Goal: Task Accomplishment & Management: Use online tool/utility

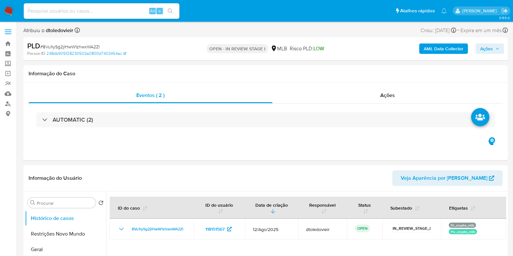
select select "10"
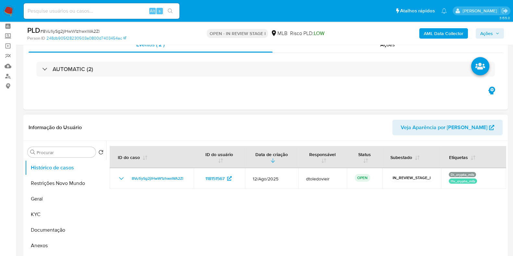
scroll to position [40, 0]
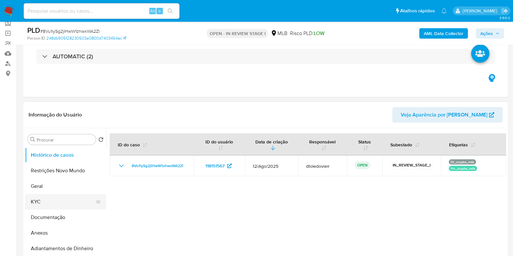
click at [34, 197] on button "KYC" at bounding box center [63, 202] width 76 height 16
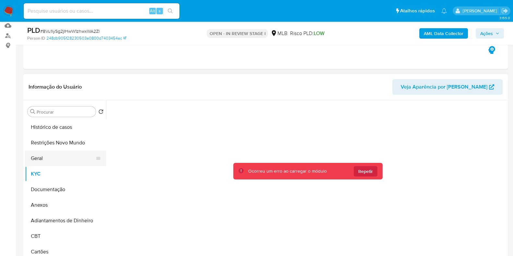
scroll to position [81, 0]
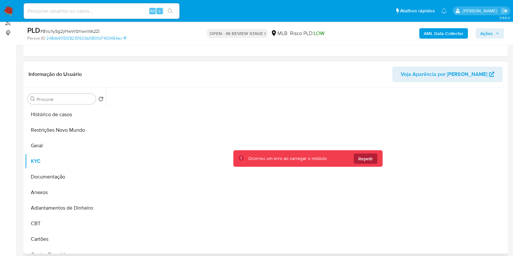
click at [356, 158] on button "Repetir" at bounding box center [366, 158] width 24 height 10
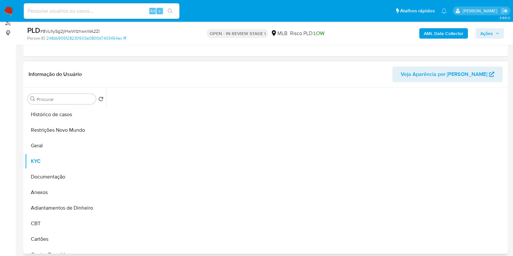
click at [316, 83] on div "Informação do Usuário Veja Aparência por Pessoa" at bounding box center [265, 74] width 484 height 26
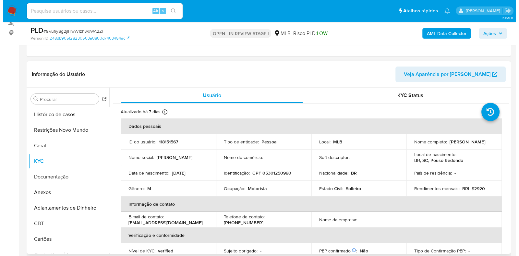
scroll to position [122, 0]
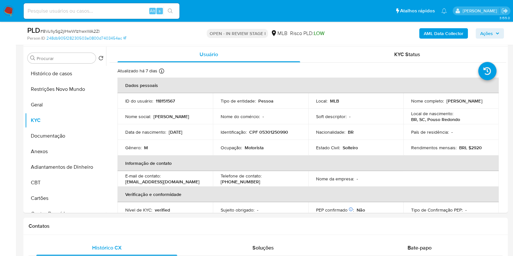
click at [253, 148] on p "Motorista" at bounding box center [254, 148] width 19 height 6
copy p "Motorista"
click at [61, 131] on button "Documentação" at bounding box center [63, 136] width 76 height 16
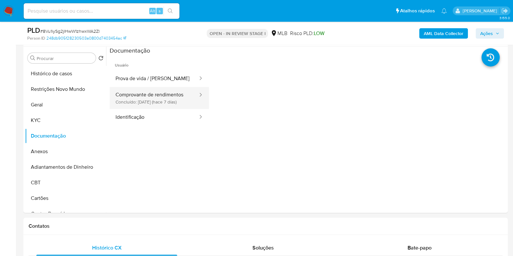
click at [120, 102] on button "Comprovante de rendimentos Concluído: 15/08/2025 (hace 7 días)" at bounding box center [154, 98] width 89 height 22
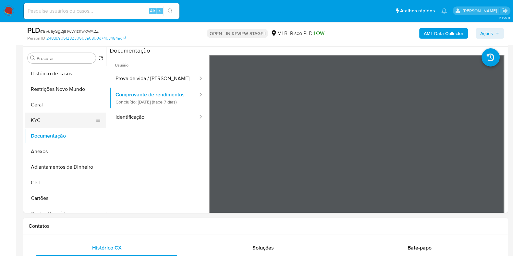
click at [50, 124] on button "KYC" at bounding box center [63, 121] width 76 height 16
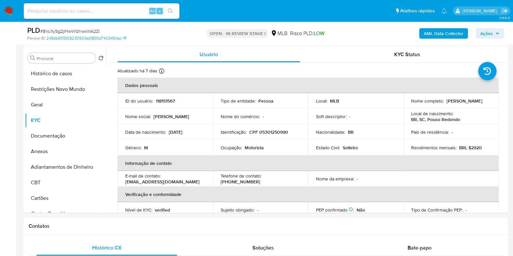
click at [449, 35] on b "AML Data Collector" at bounding box center [444, 33] width 40 height 10
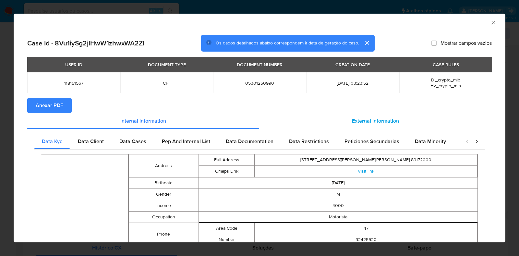
click at [358, 113] on div "External information" at bounding box center [375, 121] width 233 height 16
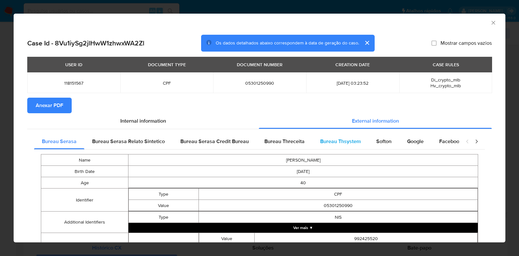
click at [335, 143] on span "Bureau Thsystem" at bounding box center [340, 141] width 41 height 7
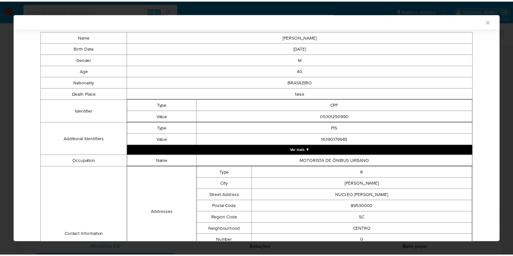
scroll to position [0, 0]
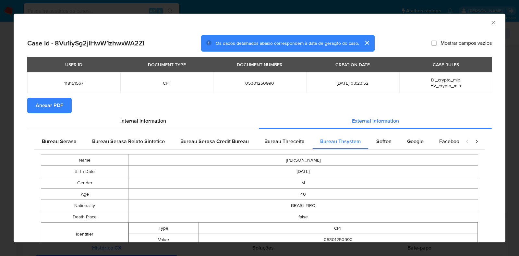
click at [255, 81] on span "05301250990" at bounding box center [260, 83] width 78 height 6
copy span "05301250990"
click at [0, 153] on div "AML Data Collector Case Id - 8Vu1iySg2jlHwW1zhwxWA2Zl Os dados detalhados abaix…" at bounding box center [259, 128] width 519 height 256
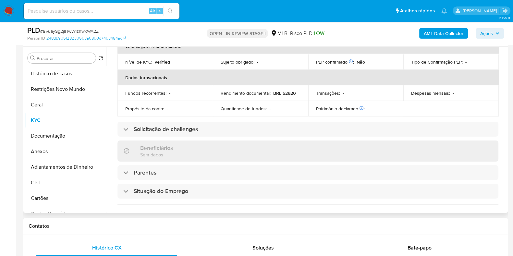
scroll to position [282, 0]
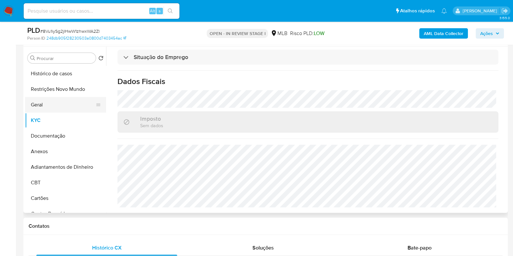
click at [48, 101] on button "Geral" at bounding box center [63, 105] width 76 height 16
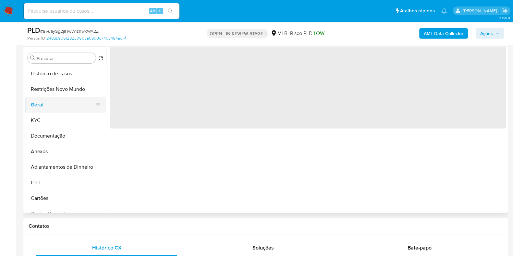
scroll to position [0, 0]
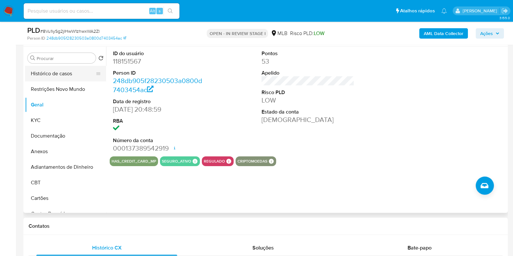
click at [52, 67] on button "Histórico de casos" at bounding box center [63, 74] width 76 height 16
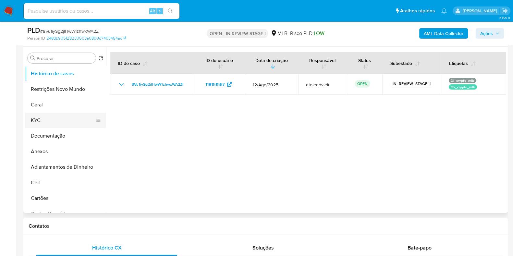
click at [49, 119] on button "KYC" at bounding box center [63, 121] width 76 height 16
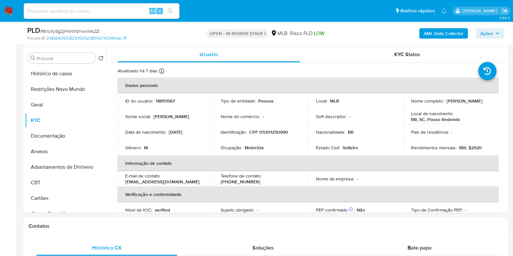
click at [491, 34] on span "Ações" at bounding box center [486, 33] width 13 height 10
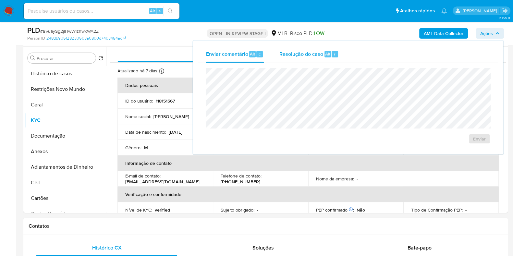
click at [304, 48] on div "Resolução do caso Alt r" at bounding box center [308, 54] width 59 height 17
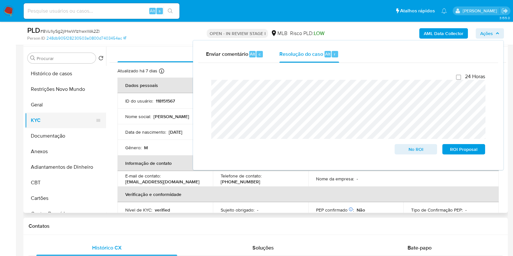
click at [49, 121] on button "KYC" at bounding box center [63, 121] width 76 height 16
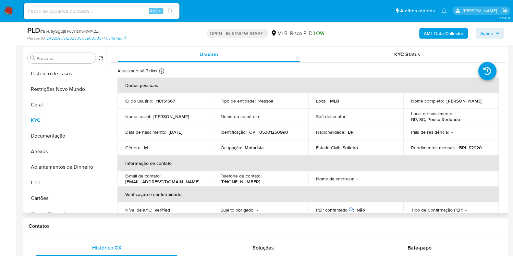
drag, startPoint x: 472, startPoint y: 103, endPoint x: 408, endPoint y: 104, distance: 63.6
click at [408, 104] on td "Nome completo : Claudemir de Souza Goncalves" at bounding box center [450, 101] width 95 height 16
copy p "Claudemir de Souza Goncalves"
click at [276, 132] on p "CPF 05301250990" at bounding box center [268, 132] width 39 height 6
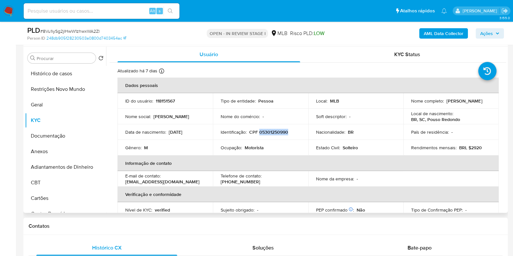
copy p "05301250990"
click at [62, 93] on button "Restrições Novo Mundo" at bounding box center [63, 89] width 76 height 16
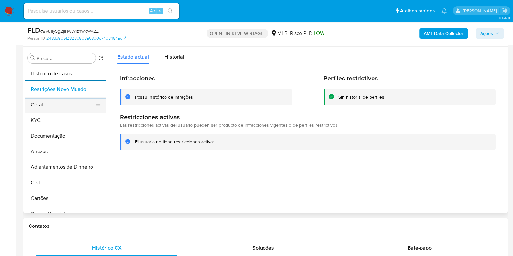
click at [51, 110] on button "Geral" at bounding box center [63, 105] width 76 height 16
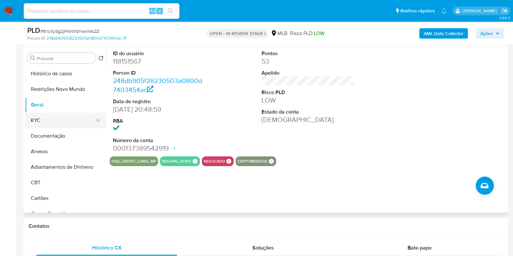
click at [54, 121] on button "KYC" at bounding box center [63, 121] width 76 height 16
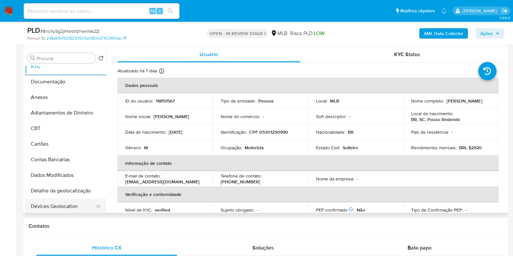
scroll to position [122, 0]
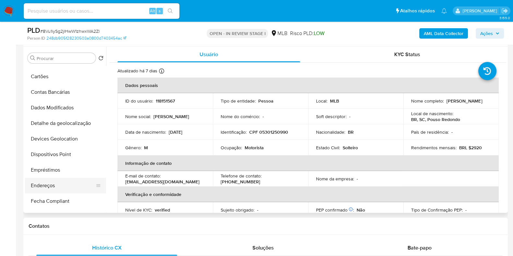
click at [42, 185] on button "Endereços" at bounding box center [63, 186] width 76 height 16
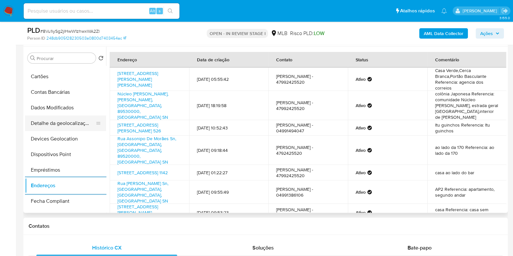
click at [69, 125] on button "Detalhe da geolocalização" at bounding box center [63, 123] width 76 height 16
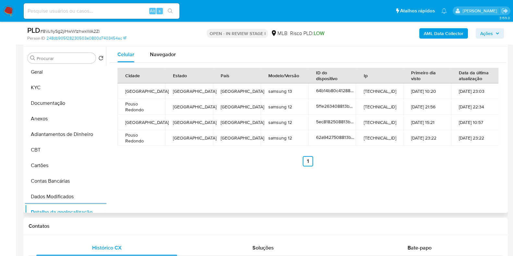
scroll to position [0, 0]
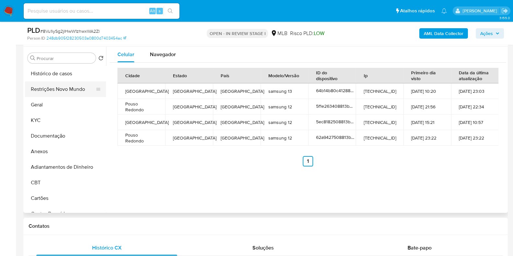
click at [63, 88] on button "Restrições Novo Mundo" at bounding box center [63, 89] width 76 height 16
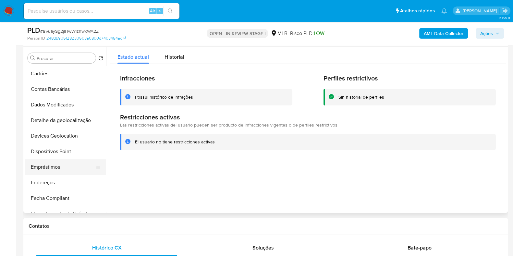
scroll to position [162, 0]
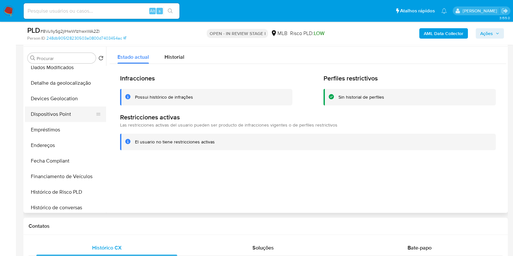
click at [73, 115] on button "Dispositivos Point" at bounding box center [63, 114] width 76 height 16
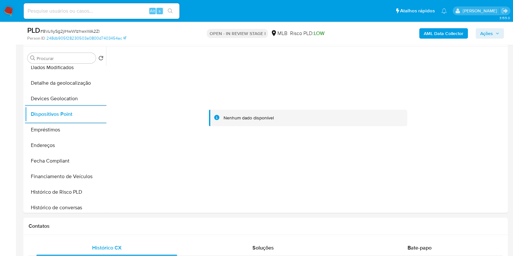
click at [433, 33] on b "AML Data Collector" at bounding box center [444, 33] width 40 height 10
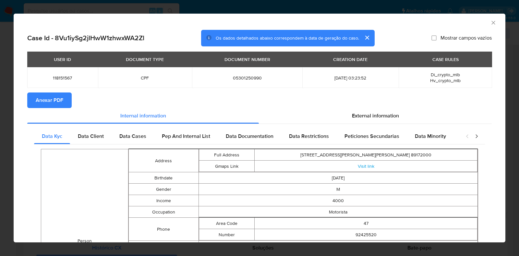
click at [48, 103] on span "Anexar PDF" at bounding box center [50, 100] width 28 height 14
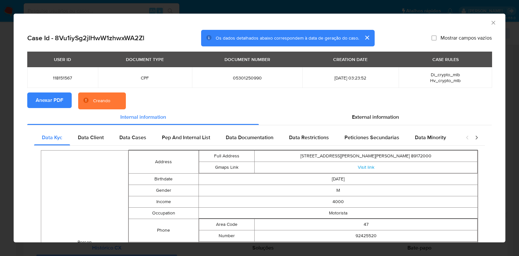
click at [374, 108] on section "Anexar PDF Creando" at bounding box center [259, 100] width 465 height 17
click at [379, 111] on div "External information" at bounding box center [375, 117] width 233 height 16
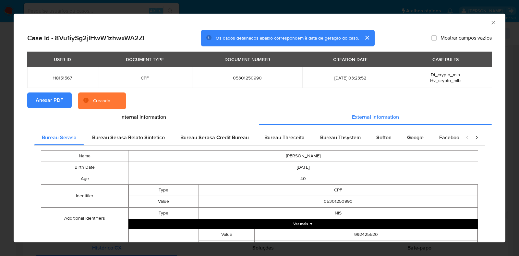
click at [0, 132] on div "AML Data Collector Case Id - 8Vu1iySg2jlHwW1zhwxWA2Zl Os dados detalhados abaix…" at bounding box center [259, 128] width 519 height 256
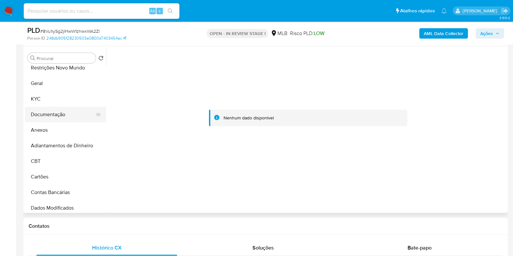
scroll to position [0, 0]
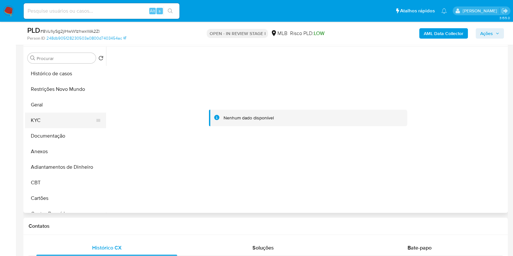
click at [55, 115] on button "KYC" at bounding box center [63, 121] width 76 height 16
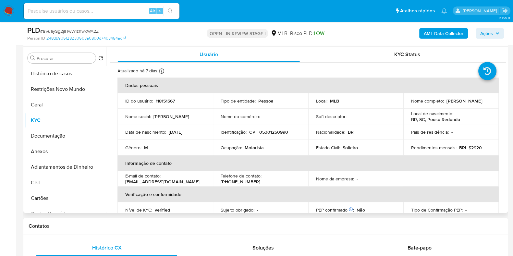
drag, startPoint x: 476, startPoint y: 106, endPoint x: 407, endPoint y: 107, distance: 68.1
click at [407, 107] on td "Nome completo : Claudemir de Souza Goncalves" at bounding box center [450, 101] width 95 height 16
copy p "Claudemir de Souza Goncalves"
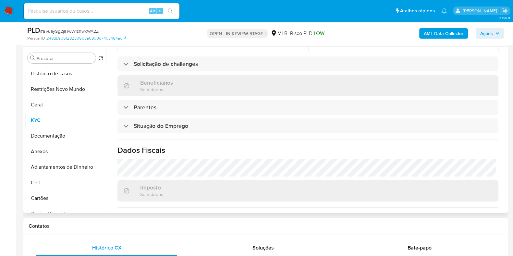
scroll to position [282, 0]
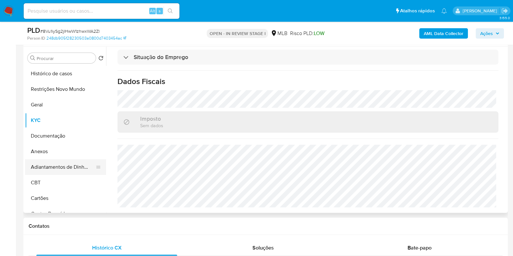
click at [54, 160] on button "Adiantamentos de Dinheiro" at bounding box center [63, 167] width 76 height 16
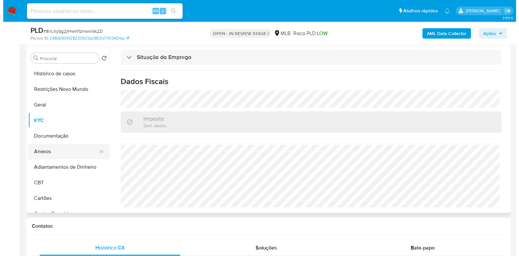
scroll to position [0, 0]
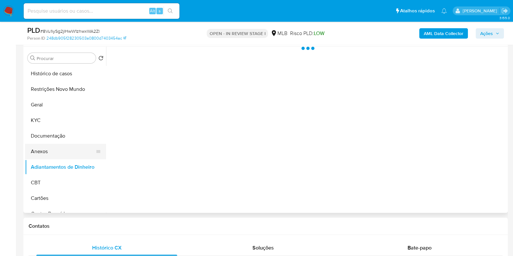
click at [86, 153] on button "Anexos" at bounding box center [63, 152] width 76 height 16
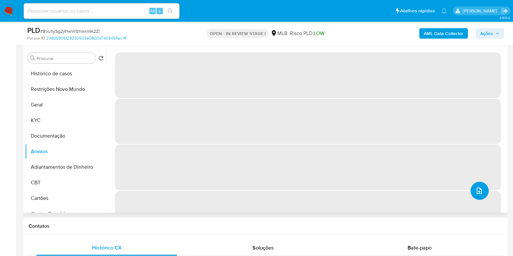
click at [480, 198] on button "upload-file" at bounding box center [479, 191] width 18 height 18
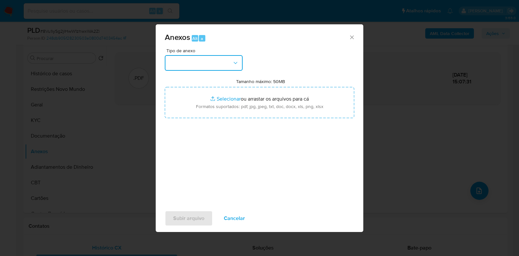
click at [193, 59] on button "button" at bounding box center [204, 63] width 78 height 16
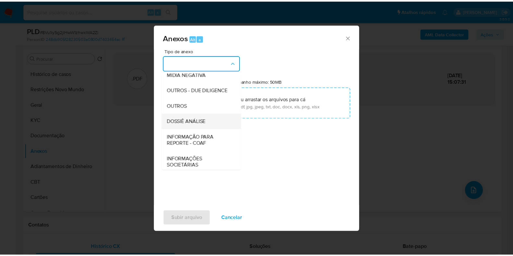
scroll to position [100, 0]
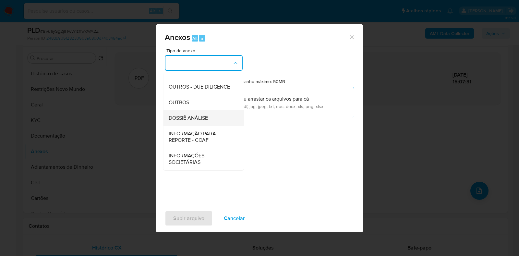
click at [202, 121] on span "DOSSIÊ ANÁLISE" at bounding box center [188, 118] width 39 height 6
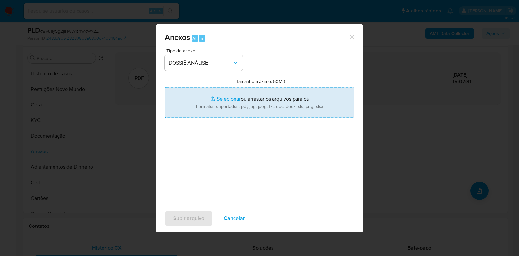
type input "C:\fakepath\CPF 05301250990 - CLAUDEMIR DE SOUZA GONCALVES.pdf"
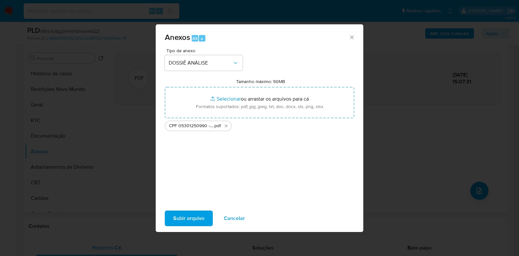
click at [186, 217] on span "Subir arquivo" at bounding box center [188, 218] width 31 height 14
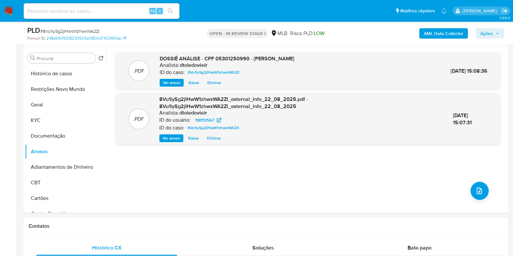
click at [495, 35] on span "Ações" at bounding box center [489, 33] width 19 height 9
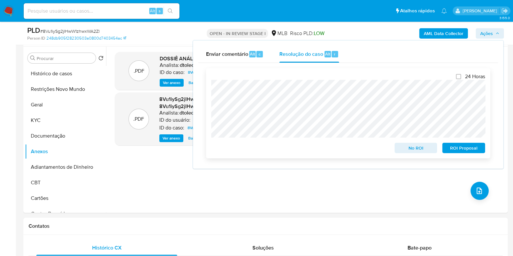
click at [413, 149] on span "No ROI" at bounding box center [416, 147] width 34 height 9
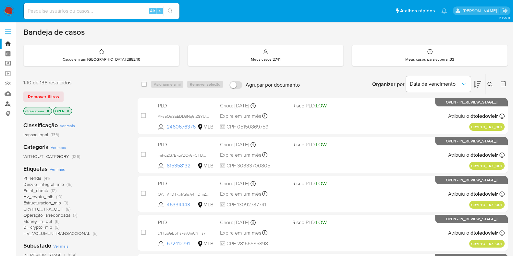
click at [9, 103] on link "Localizador de pessoas" at bounding box center [38, 104] width 77 height 10
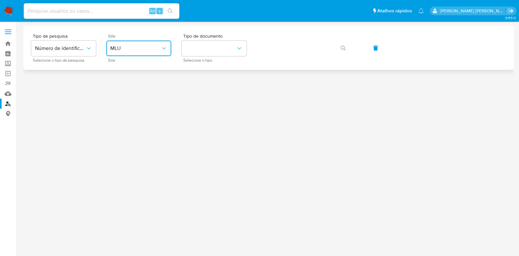
click at [135, 48] on span "MLU" at bounding box center [135, 48] width 51 height 6
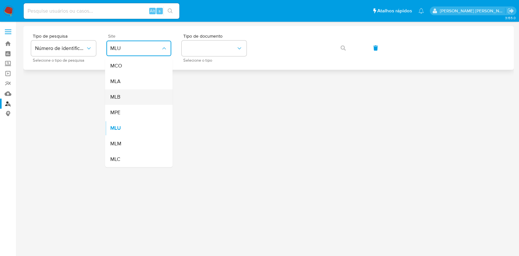
click at [132, 98] on div "MLB" at bounding box center [136, 97] width 53 height 16
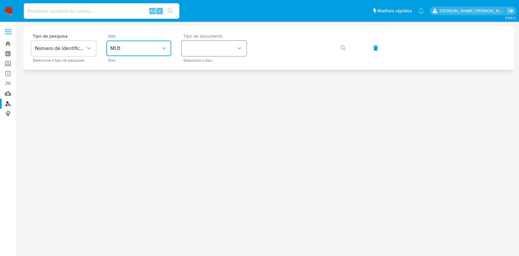
click at [227, 45] on button "identificationType" at bounding box center [214, 49] width 65 height 16
click at [208, 87] on div "CPF CPF" at bounding box center [212, 91] width 53 height 22
click at [338, 46] on button "button" at bounding box center [343, 48] width 22 height 16
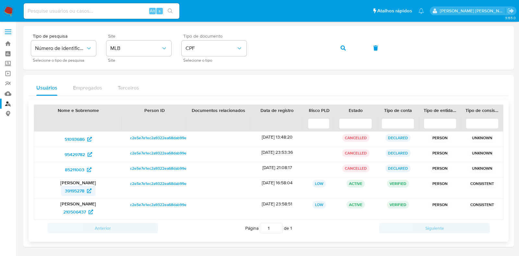
click at [76, 193] on span "39195278" at bounding box center [74, 191] width 19 height 10
click at [71, 209] on span "210506437" at bounding box center [74, 212] width 23 height 10
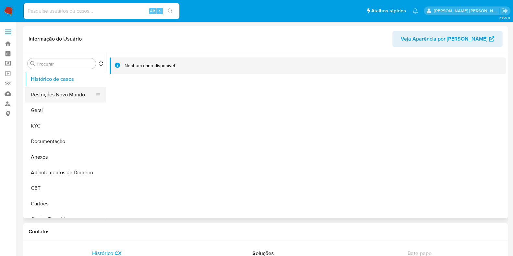
select select "10"
click at [58, 139] on button "Documentação" at bounding box center [63, 142] width 76 height 16
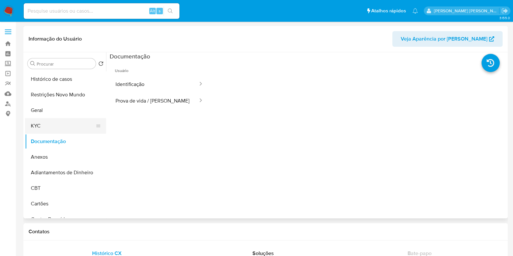
click at [49, 124] on button "KYC" at bounding box center [63, 126] width 76 height 16
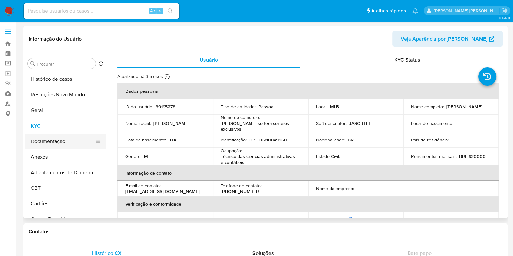
click at [62, 144] on button "Documentação" at bounding box center [63, 142] width 76 height 16
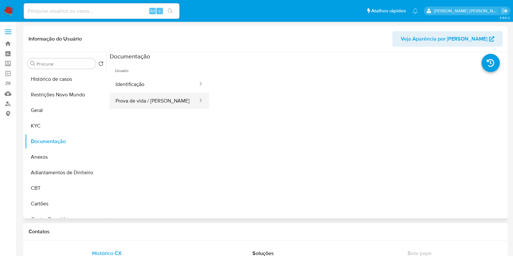
click at [161, 98] on button "Prova de vida / Selfie" at bounding box center [154, 100] width 89 height 17
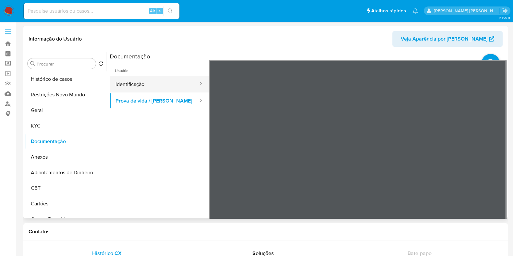
click at [139, 76] on button "Identificação" at bounding box center [154, 84] width 89 height 17
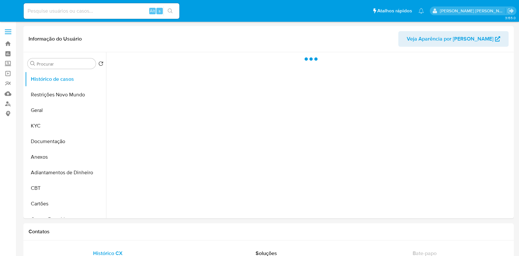
select select "10"
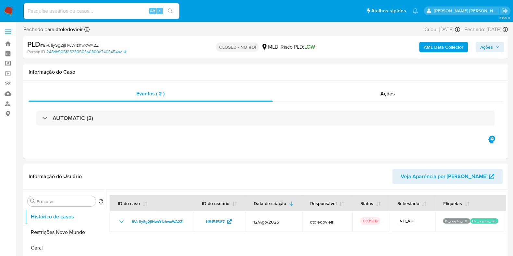
select select "10"
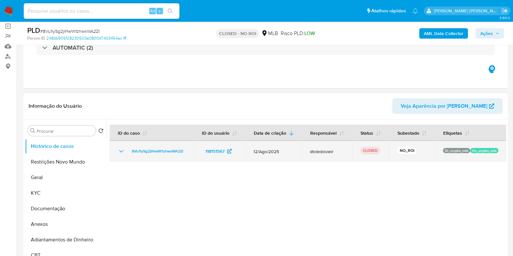
scroll to position [81, 0]
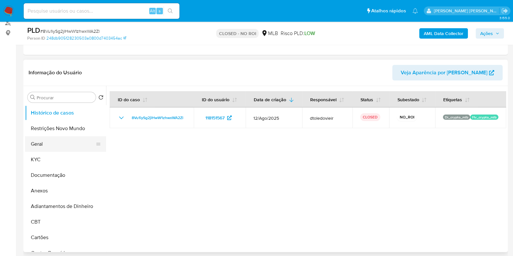
click at [47, 141] on button "Geral" at bounding box center [63, 144] width 76 height 16
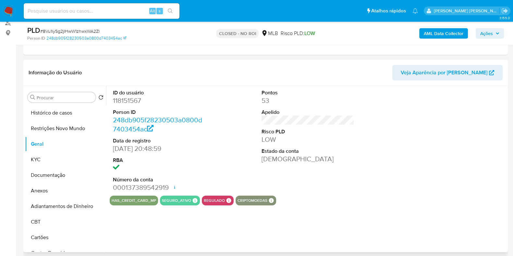
click at [131, 100] on dd "118151567" at bounding box center [159, 100] width 93 height 9
copy dd "118151567"
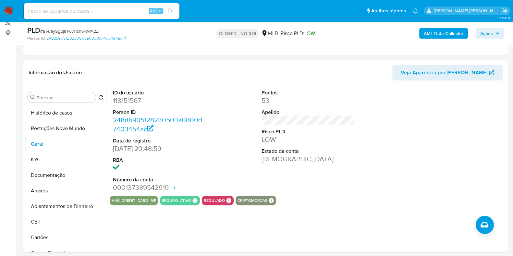
click at [123, 15] on div "Alt s" at bounding box center [102, 11] width 156 height 16
click at [125, 13] on input at bounding box center [102, 11] width 156 height 8
paste input "820180332"
type input "820180332"
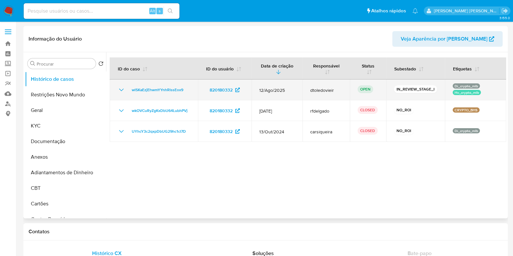
select select "10"
click at [174, 90] on span "wlSKaEzjEhwmYYnhRlssEox9" at bounding box center [158, 90] width 52 height 8
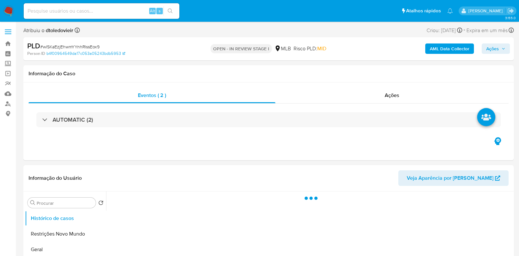
select select "10"
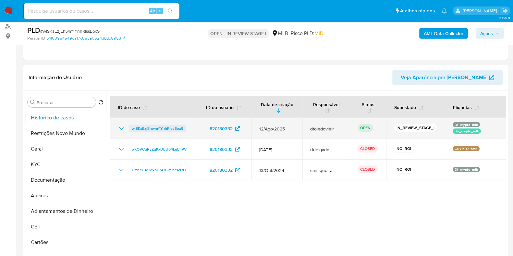
scroll to position [81, 0]
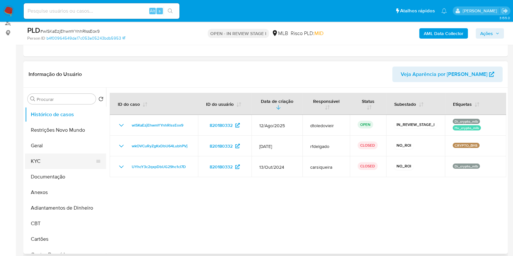
click at [52, 162] on button "KYC" at bounding box center [63, 161] width 76 height 16
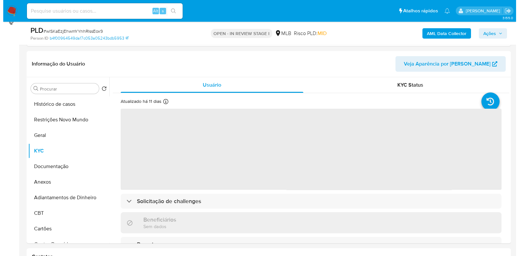
scroll to position [122, 0]
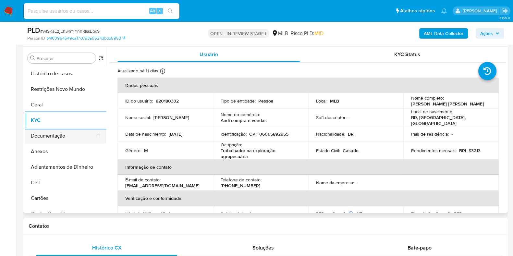
click at [62, 141] on button "Documentação" at bounding box center [63, 136] width 76 height 16
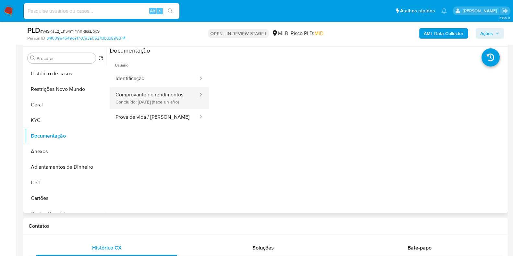
click at [144, 92] on button "Comprovante de rendimentos Concluído: 05/06/2024 (hace un año)" at bounding box center [154, 98] width 89 height 22
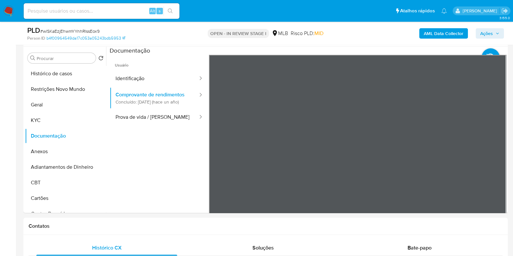
click at [50, 120] on button "KYC" at bounding box center [63, 121] width 76 height 16
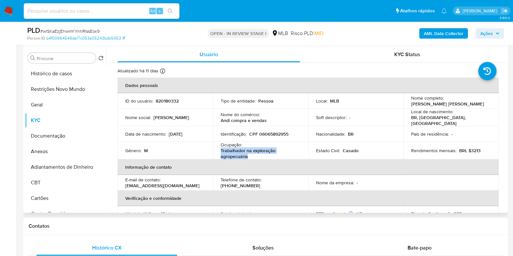
drag, startPoint x: 243, startPoint y: 152, endPoint x: 214, endPoint y: 151, distance: 28.2
click at [214, 151] on td "Ocupação : Trabalhador na exploração agropecuária" at bounding box center [260, 151] width 95 height 18
copy p "Trabalhador na exploração agropecuária"
click at [55, 135] on button "Documentação" at bounding box center [63, 136] width 76 height 16
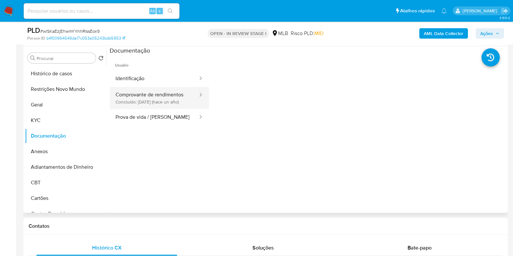
click at [152, 93] on button "Comprovante de rendimentos Concluído: 05/06/2024 (hace un año)" at bounding box center [154, 98] width 89 height 22
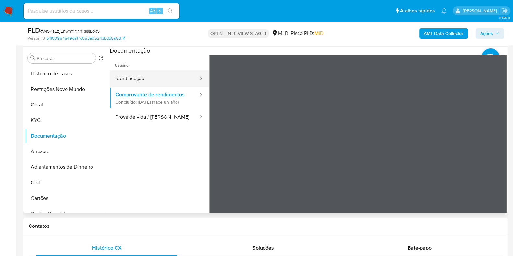
click at [152, 75] on button "Identificação" at bounding box center [154, 78] width 89 height 17
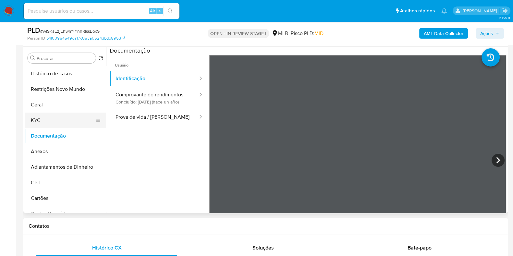
click at [44, 118] on button "KYC" at bounding box center [63, 121] width 76 height 16
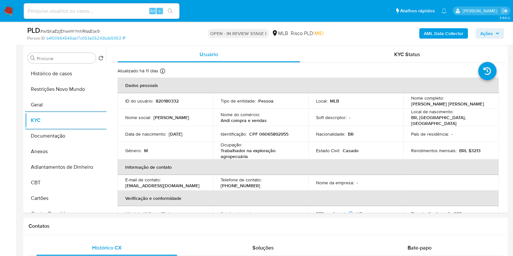
click at [430, 35] on b "AML Data Collector" at bounding box center [444, 33] width 40 height 10
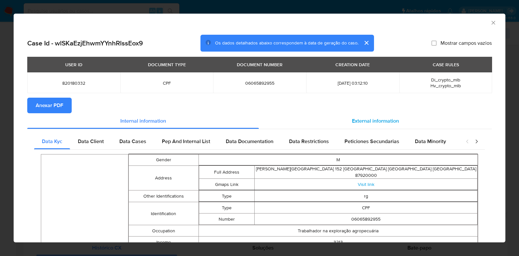
click at [378, 119] on span "External information" at bounding box center [375, 120] width 47 height 7
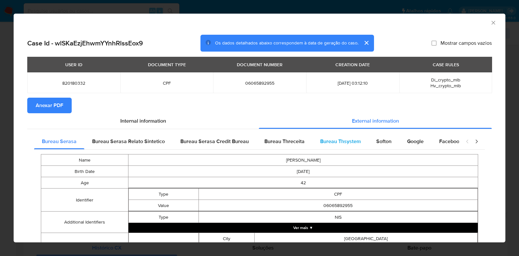
click at [356, 143] on span "Bureau Thsystem" at bounding box center [340, 141] width 41 height 7
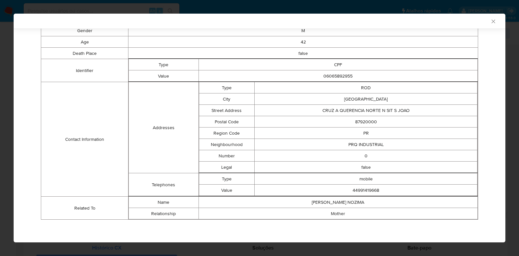
scroll to position [0, 0]
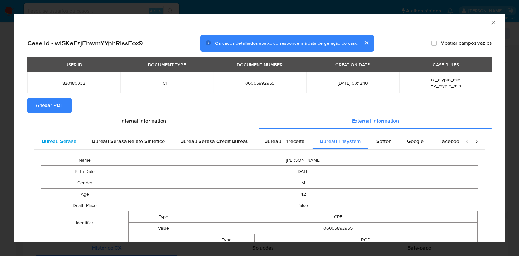
click at [69, 148] on div "Bureau Serasa" at bounding box center [59, 142] width 50 height 16
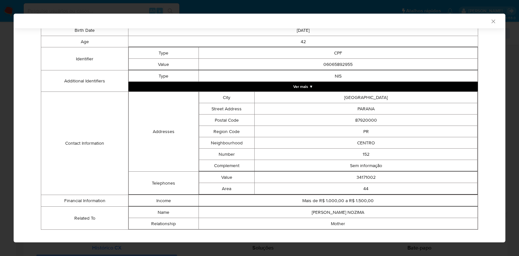
scroll to position [152, 0]
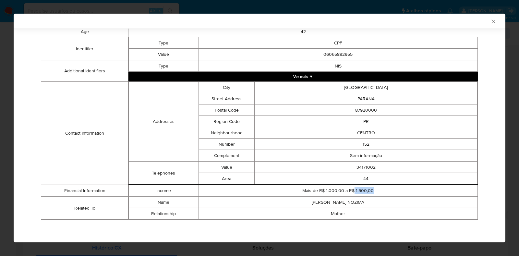
drag, startPoint x: 370, startPoint y: 190, endPoint x: 350, endPoint y: 190, distance: 19.8
click at [350, 190] on td "Mais de R$ 1.000,00 a R$ 1.500,00" at bounding box center [338, 190] width 279 height 11
copy td "1.500,00"
click at [481, 22] on div "AML Data Collector" at bounding box center [254, 21] width 472 height 6
click at [490, 21] on icon "Fechar a janela" at bounding box center [493, 21] width 6 height 6
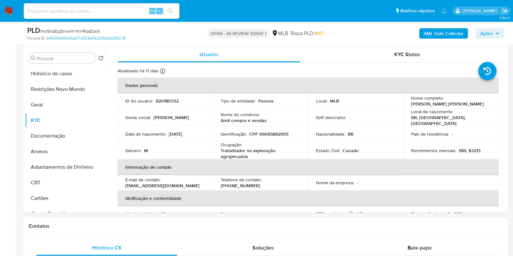
click at [443, 35] on b "AML Data Collector" at bounding box center [444, 33] width 40 height 10
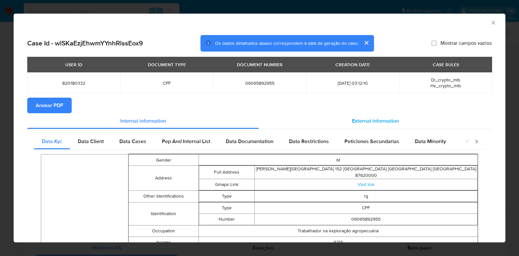
click at [381, 119] on span "External information" at bounding box center [375, 120] width 47 height 7
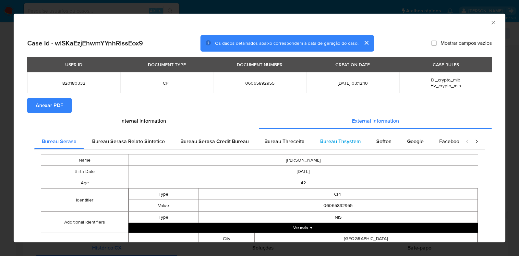
click at [334, 142] on span "Bureau Thsystem" at bounding box center [340, 141] width 41 height 7
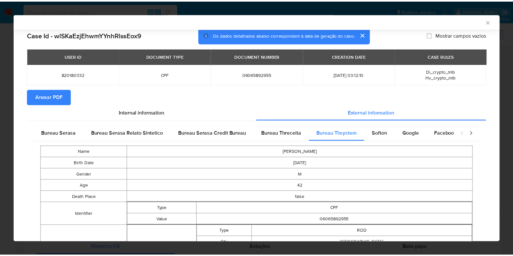
scroll to position [0, 0]
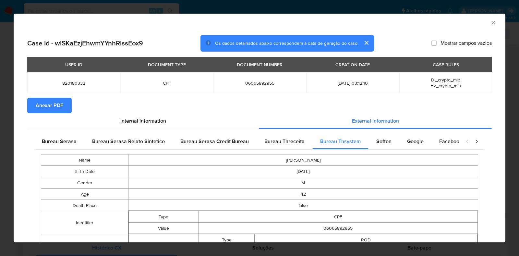
click at [252, 81] on span "06065892955" at bounding box center [260, 83] width 78 height 6
copy span "06065892955"
click at [6, 103] on div "AML Data Collector Case Id - wlSKaEzjEhwmYYnhRlssEox9 Os dados detalhados abaix…" at bounding box center [259, 128] width 519 height 256
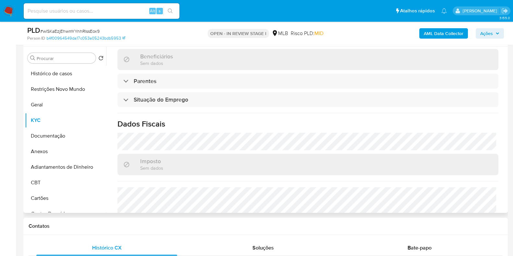
scroll to position [284, 0]
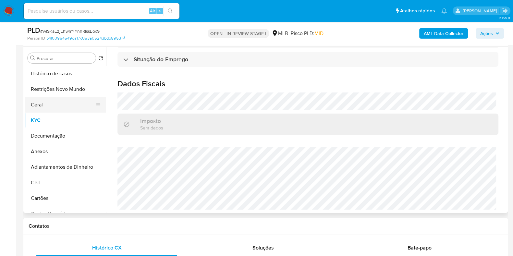
click at [52, 103] on button "Geral" at bounding box center [63, 105] width 76 height 16
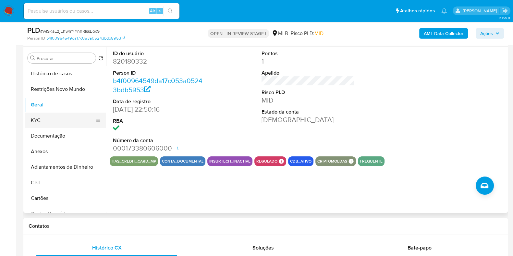
click at [45, 117] on button "KYC" at bounding box center [63, 121] width 76 height 16
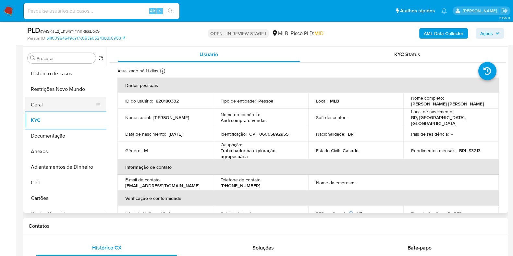
click at [86, 104] on button "Geral" at bounding box center [63, 105] width 76 height 16
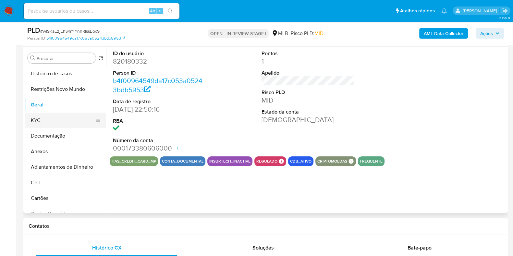
click at [65, 117] on button "KYC" at bounding box center [63, 121] width 76 height 16
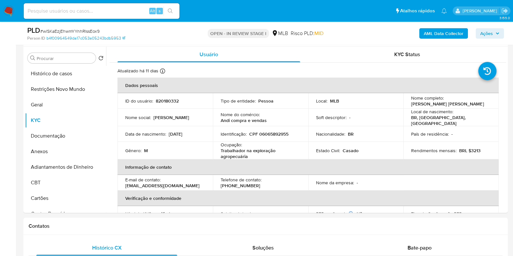
click at [488, 34] on span "Ações" at bounding box center [486, 33] width 13 height 10
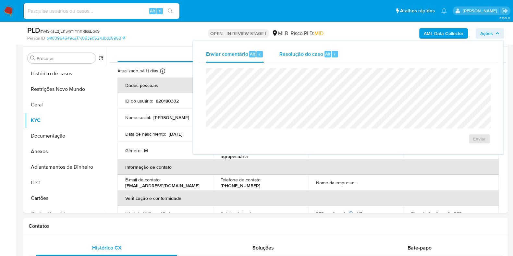
click at [321, 56] on span "Resolução do caso" at bounding box center [301, 53] width 44 height 7
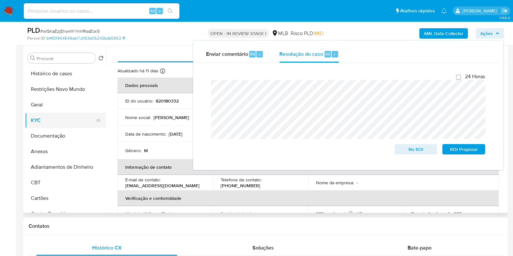
click at [54, 117] on button "KYC" at bounding box center [63, 121] width 76 height 16
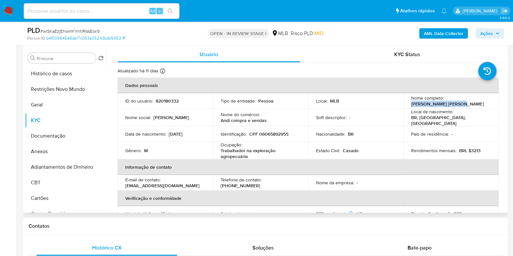
drag, startPoint x: 464, startPoint y: 103, endPoint x: 404, endPoint y: 104, distance: 59.7
click at [404, 104] on td "Nome completo : Anderson Yukio Nozima" at bounding box center [450, 101] width 95 height 16
copy p "Anderson Yukio Nozima"
click at [281, 135] on td "Identificação : CPF 06065892955" at bounding box center [260, 134] width 95 height 16
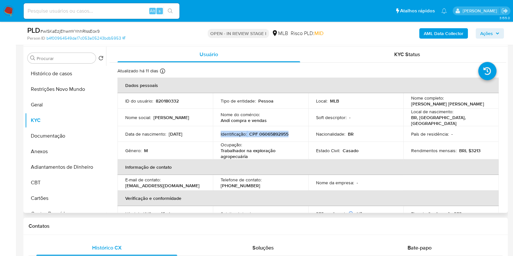
click at [281, 135] on p "CPF 06065892955" at bounding box center [268, 134] width 39 height 6
click at [281, 134] on p "CPF 06065892955" at bounding box center [268, 134] width 39 height 6
click at [55, 85] on button "Restrições Novo Mundo" at bounding box center [63, 89] width 76 height 16
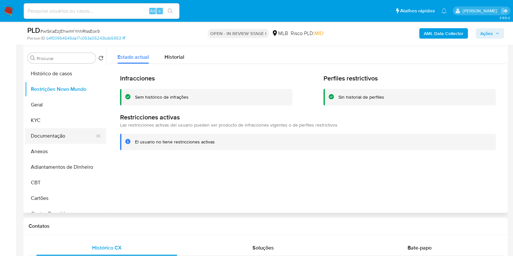
click at [52, 138] on button "Documentação" at bounding box center [63, 136] width 76 height 16
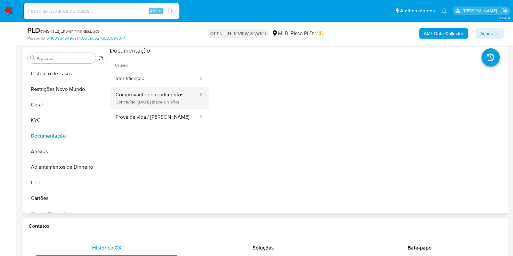
click at [127, 100] on button "Comprovante de rendimentos Concluído: 05/06/2024 (hace un año)" at bounding box center [154, 98] width 89 height 22
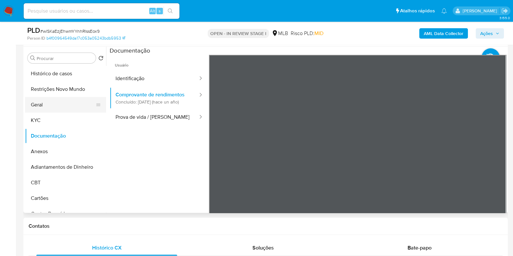
click at [48, 101] on button "Geral" at bounding box center [63, 105] width 76 height 16
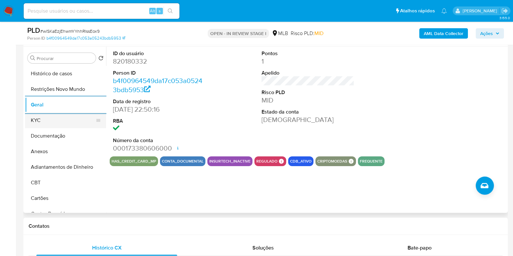
click at [51, 125] on button "KYC" at bounding box center [63, 121] width 76 height 16
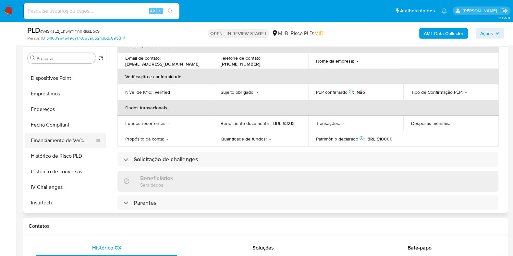
scroll to position [202, 0]
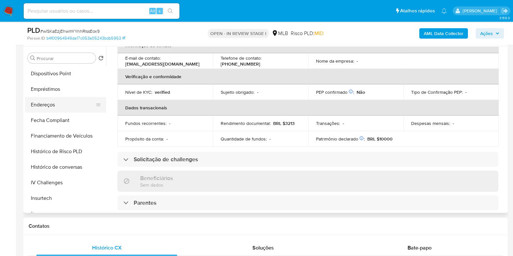
click at [63, 109] on button "Endereços" at bounding box center [63, 105] width 76 height 16
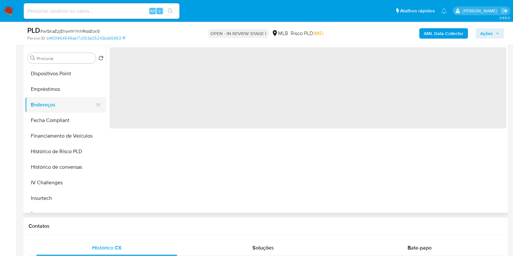
scroll to position [0, 0]
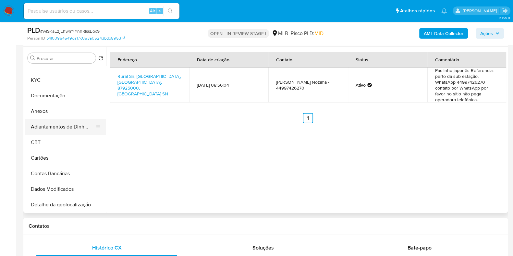
click at [60, 127] on button "Adiantamentos de Dinheiro" at bounding box center [63, 127] width 76 height 16
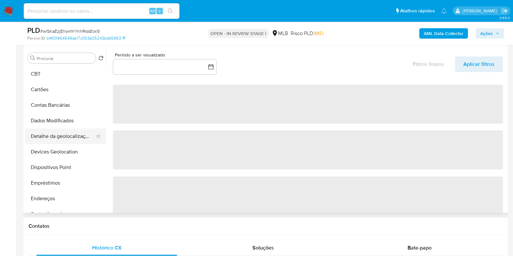
scroll to position [122, 0]
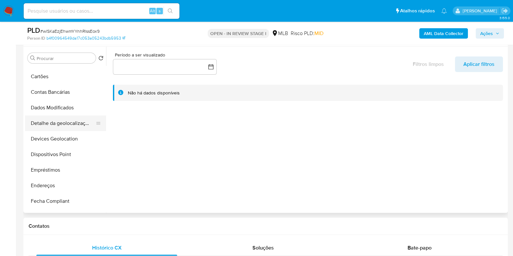
click at [71, 130] on button "Detalhe da geolocalização" at bounding box center [63, 123] width 76 height 16
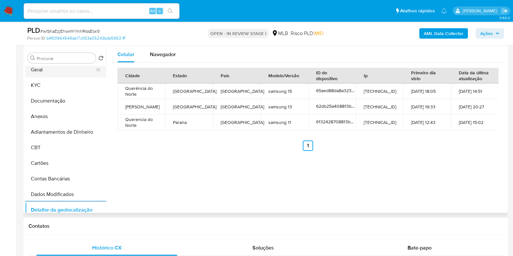
scroll to position [0, 0]
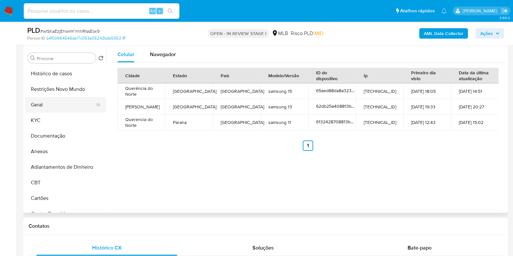
click at [68, 97] on button "Geral" at bounding box center [63, 105] width 76 height 16
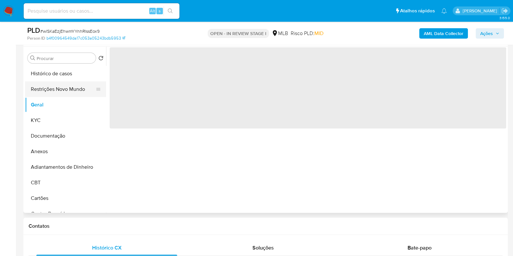
click at [72, 94] on button "Restrições Novo Mundo" at bounding box center [63, 89] width 76 height 16
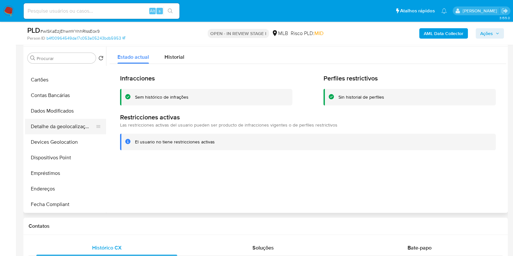
scroll to position [121, 0]
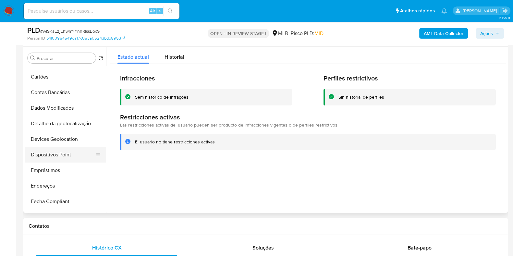
click at [60, 148] on button "Dispositivos Point" at bounding box center [63, 155] width 76 height 16
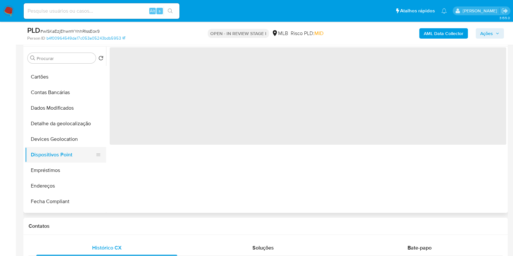
click at [59, 152] on button "Dispositivos Point" at bounding box center [63, 155] width 76 height 16
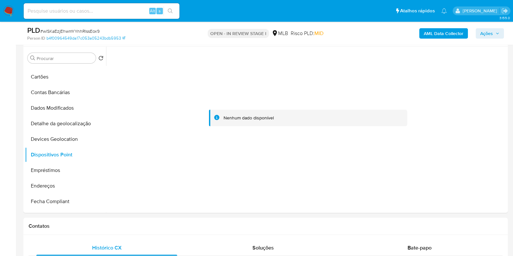
click at [437, 31] on b "AML Data Collector" at bounding box center [444, 33] width 40 height 10
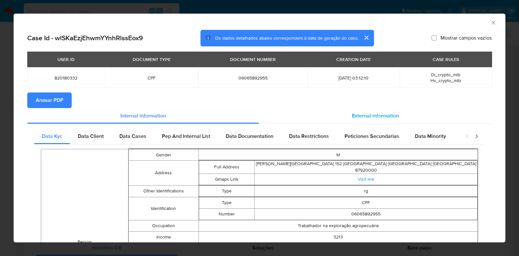
click at [369, 108] on div "External information" at bounding box center [375, 116] width 233 height 16
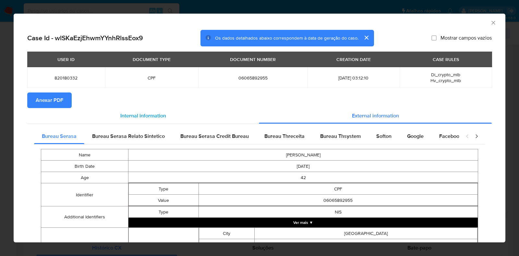
click at [85, 109] on div "Internal information" at bounding box center [143, 116] width 232 height 16
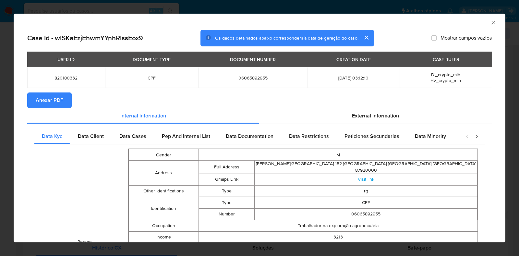
click at [30, 99] on button "Anexar PDF" at bounding box center [49, 100] width 44 height 16
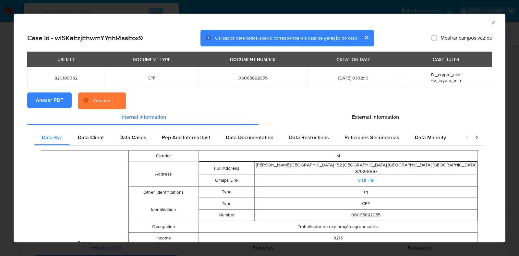
click at [0, 117] on div "AML Data Collector Case Id - wlSKaEzjEhwmYYnhRlssEox9 Os dados detalhados abaix…" at bounding box center [259, 128] width 519 height 256
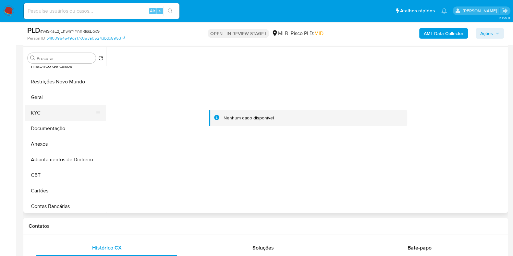
scroll to position [0, 0]
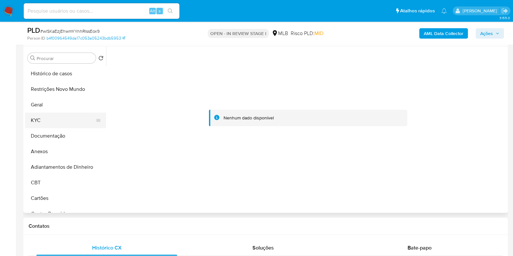
click at [46, 121] on button "KYC" at bounding box center [63, 121] width 76 height 16
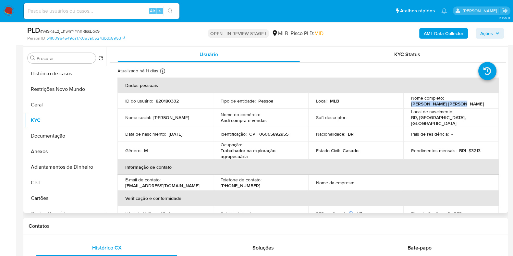
drag, startPoint x: 467, startPoint y: 104, endPoint x: 407, endPoint y: 103, distance: 60.4
click at [407, 103] on td "Nome completo : Anderson Yukio Nozima" at bounding box center [450, 101] width 95 height 16
copy p "Anderson Yukio Nozima"
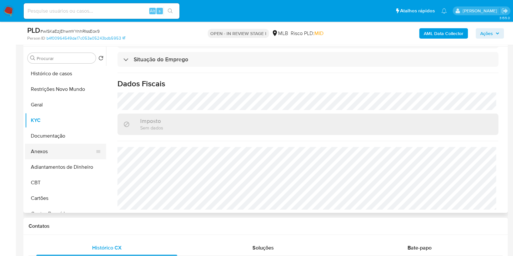
click at [48, 154] on button "Anexos" at bounding box center [63, 152] width 76 height 16
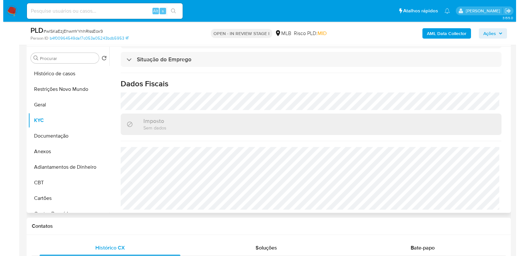
scroll to position [0, 0]
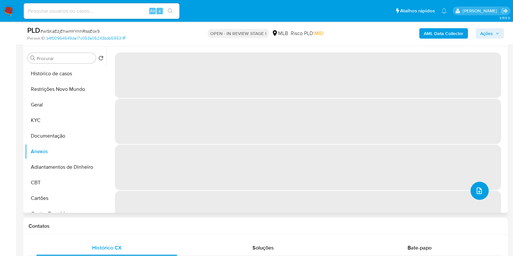
click at [482, 193] on button "upload-file" at bounding box center [479, 191] width 18 height 18
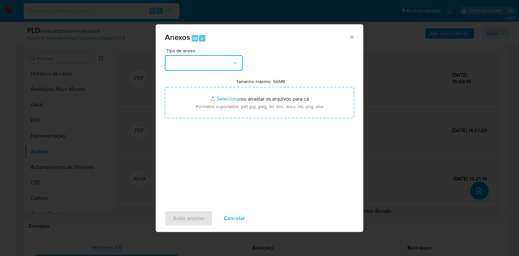
click at [211, 59] on button "button" at bounding box center [204, 63] width 78 height 16
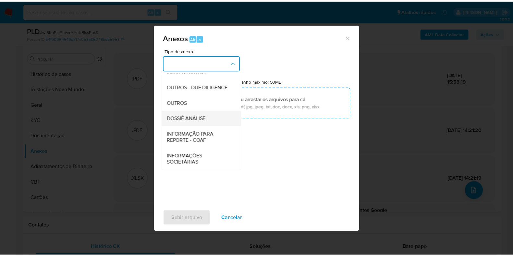
scroll to position [100, 0]
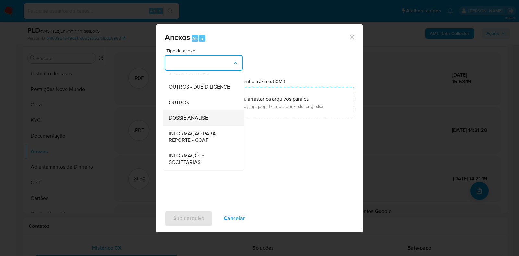
click at [189, 121] on span "DOSSIÊ ANÁLISE" at bounding box center [188, 118] width 39 height 6
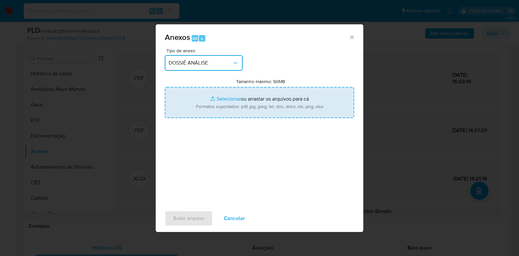
type input "C:\fakepath\CPF 06065892955 - ANDERSON YUKIO NOZIMA.pdf"
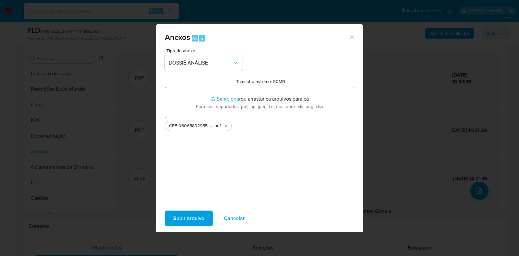
click at [186, 215] on span "Subir arquivo" at bounding box center [188, 218] width 31 height 14
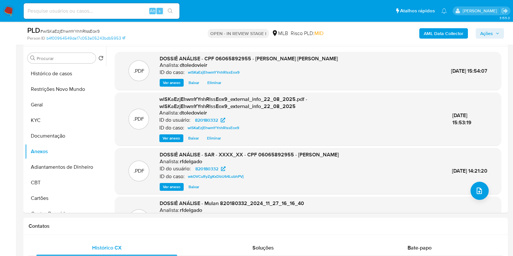
click at [491, 36] on span "Ações" at bounding box center [486, 33] width 13 height 10
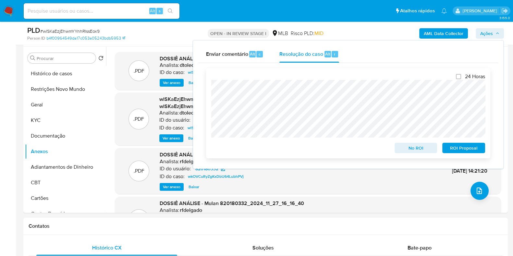
click at [420, 147] on span "No ROI" at bounding box center [416, 147] width 34 height 9
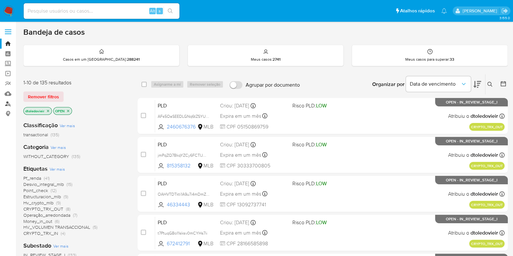
click at [8, 103] on link "Localizador de pessoas" at bounding box center [38, 104] width 77 height 10
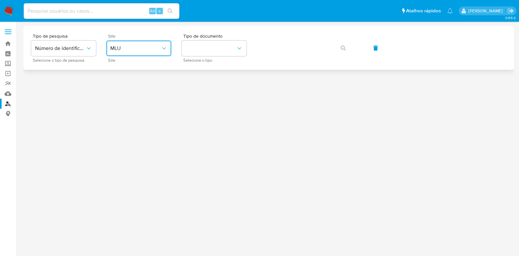
click at [139, 54] on button "MLU" at bounding box center [138, 49] width 65 height 16
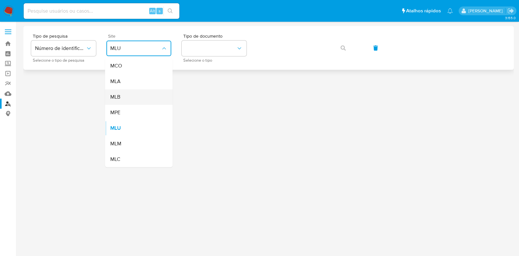
click at [127, 95] on div "MLB" at bounding box center [136, 97] width 53 height 16
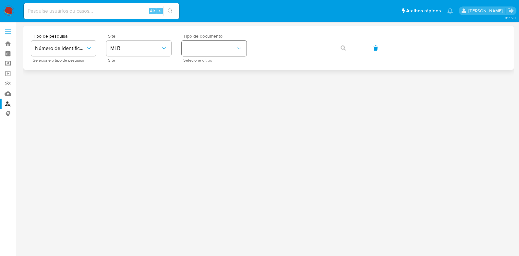
click at [227, 40] on div "Tipo de documento Selecione o tipo" at bounding box center [214, 48] width 65 height 28
click at [225, 48] on button "identificationType" at bounding box center [214, 49] width 65 height 16
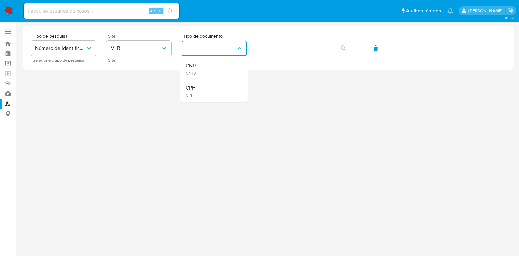
click at [205, 86] on div "CPF CPF" at bounding box center [212, 91] width 53 height 22
click at [334, 45] on button "button" at bounding box center [343, 48] width 22 height 16
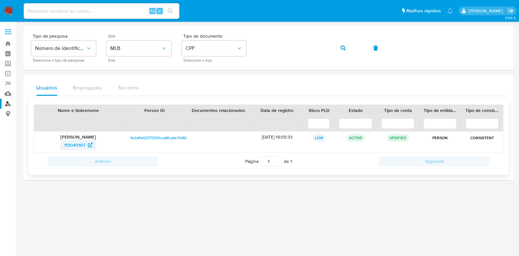
click at [85, 144] on span "113040107" at bounding box center [74, 145] width 21 height 10
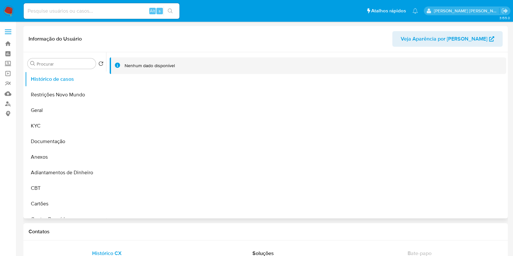
select select "10"
click at [43, 127] on button "KYC" at bounding box center [63, 126] width 76 height 16
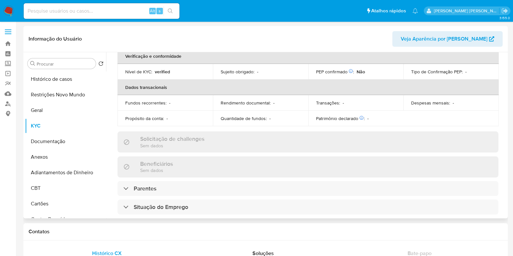
scroll to position [284, 0]
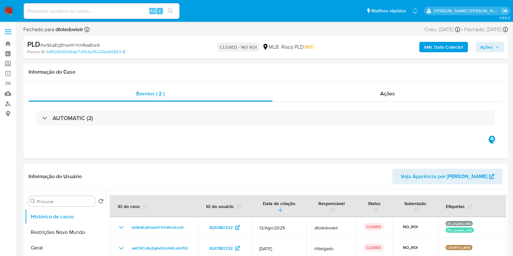
select select "10"
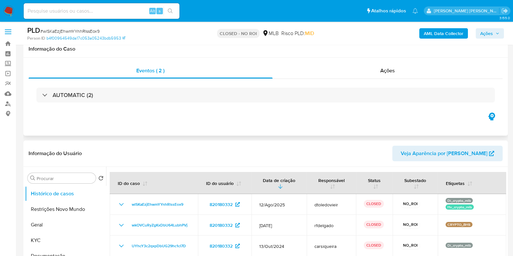
scroll to position [40, 0]
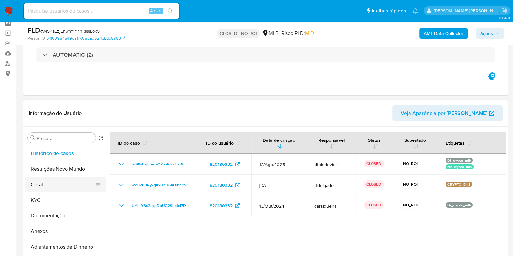
click at [62, 187] on button "Geral" at bounding box center [63, 185] width 76 height 16
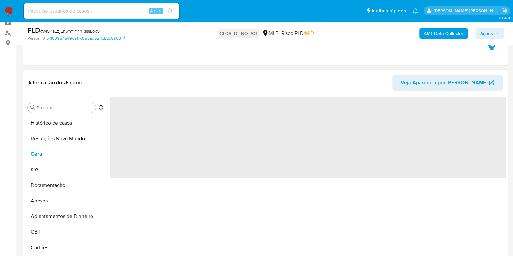
scroll to position [122, 0]
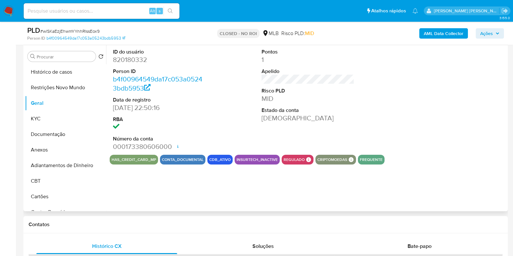
click at [139, 61] on dd "820180332" at bounding box center [159, 59] width 93 height 9
copy dd "820180332"
click at [119, 11] on input at bounding box center [102, 11] width 156 height 8
paste input "21379522"
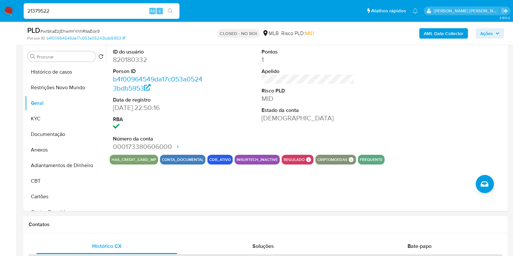
type input "21379522"
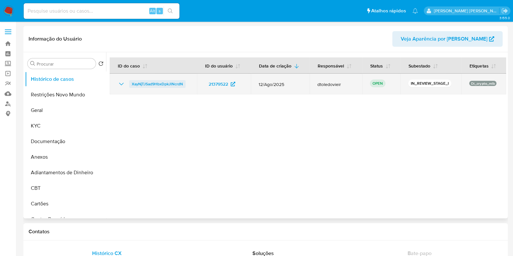
select select "10"
click at [159, 82] on span "XayNjTJSad9HbxDpkJlNcrdN" at bounding box center [157, 84] width 51 height 8
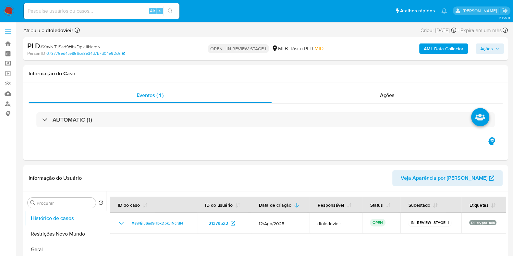
select select "10"
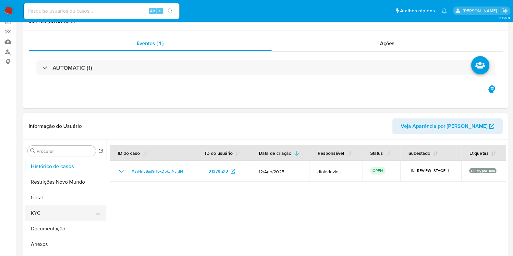
scroll to position [81, 0]
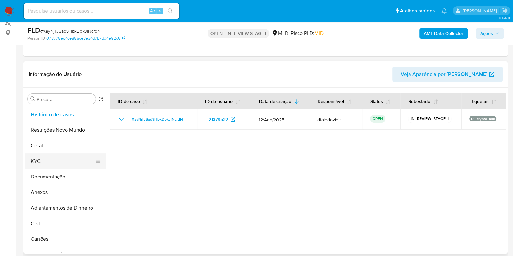
click at [57, 157] on button "KYC" at bounding box center [63, 161] width 76 height 16
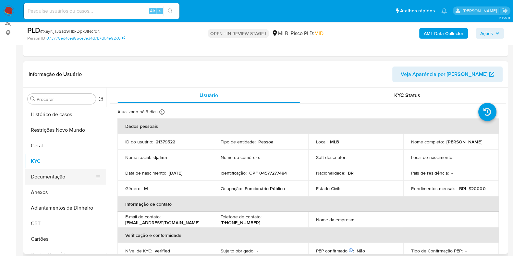
click at [55, 171] on button "Documentação" at bounding box center [63, 177] width 76 height 16
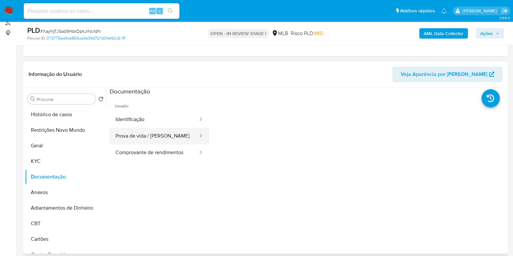
click at [160, 132] on button "Prova de vida / [PERSON_NAME]" at bounding box center [154, 136] width 89 height 17
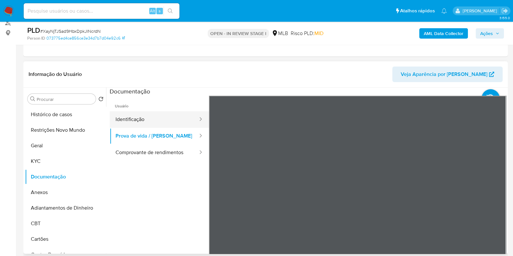
click at [150, 114] on button "Identificação" at bounding box center [154, 119] width 89 height 17
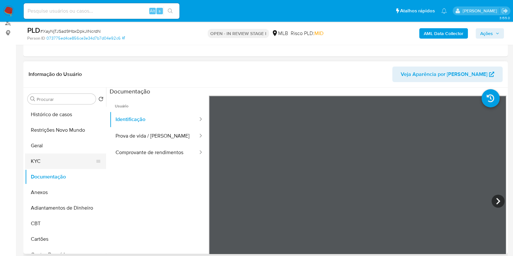
click at [53, 157] on button "KYC" at bounding box center [63, 161] width 76 height 16
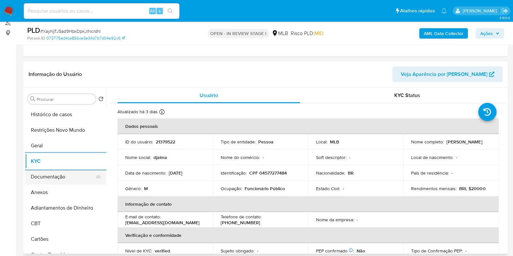
click at [67, 176] on button "Documentação" at bounding box center [63, 177] width 76 height 16
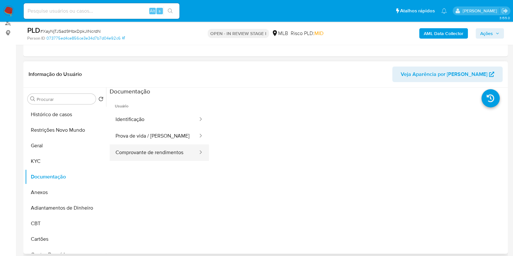
click at [155, 152] on button "Comprovante de rendimentos" at bounding box center [154, 152] width 89 height 17
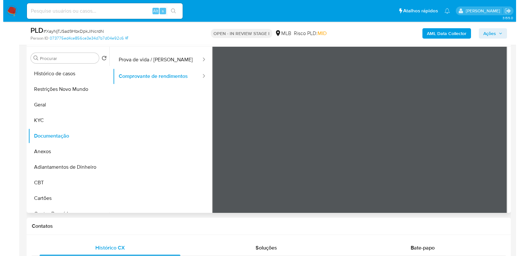
scroll to position [57, 0]
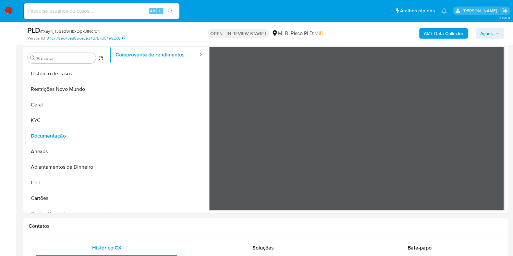
click at [447, 32] on b "AML Data Collector" at bounding box center [444, 33] width 40 height 10
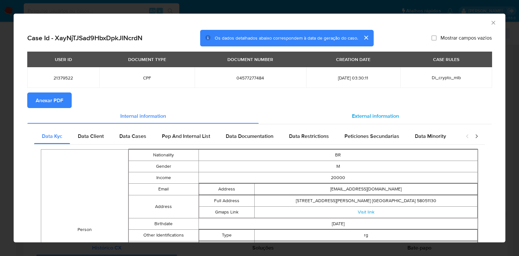
click at [370, 117] on span "External information" at bounding box center [375, 115] width 47 height 7
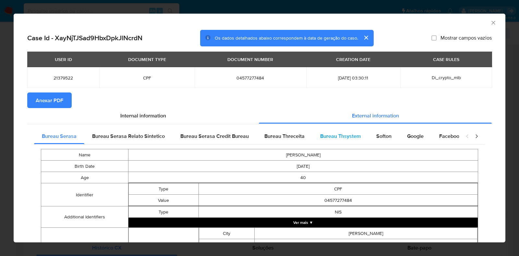
click at [340, 137] on span "Bureau Thsystem" at bounding box center [340, 135] width 41 height 7
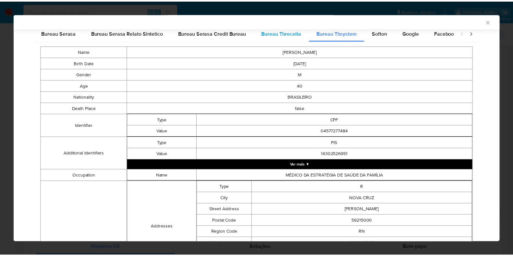
scroll to position [0, 0]
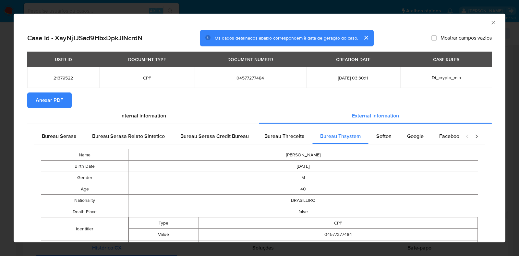
click at [241, 77] on span "04577277484" at bounding box center [250, 78] width 96 height 6
copy span "04577277484"
click at [490, 20] on icon "Fechar a janela" at bounding box center [493, 22] width 6 height 6
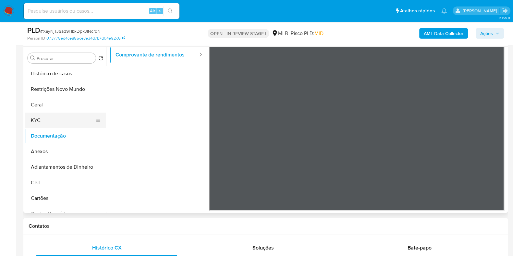
click at [49, 121] on button "KYC" at bounding box center [63, 121] width 76 height 16
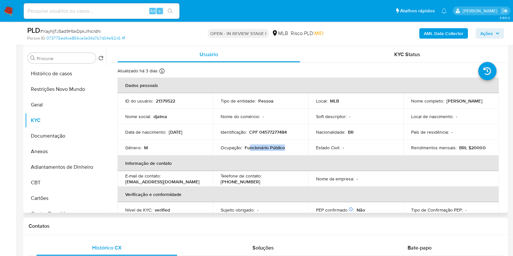
drag, startPoint x: 286, startPoint y: 148, endPoint x: 248, endPoint y: 148, distance: 38.0
click at [248, 148] on div "Ocupação : Funcionário Público" at bounding box center [261, 148] width 80 height 6
click at [308, 140] on td "Estado Civil : -" at bounding box center [355, 148] width 95 height 16
drag, startPoint x: 467, startPoint y: 103, endPoint x: 410, endPoint y: 106, distance: 57.5
click at [411, 104] on div "Nome completo : Djalma de Mello Paiva Neto" at bounding box center [451, 101] width 80 height 6
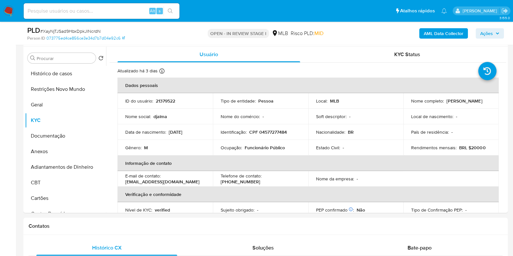
copy p "[PERSON_NAME] [PERSON_NAME] [PERSON_NAME]"
drag, startPoint x: 65, startPoint y: 103, endPoint x: 62, endPoint y: 108, distance: 5.4
click at [65, 103] on button "Geral" at bounding box center [63, 105] width 76 height 16
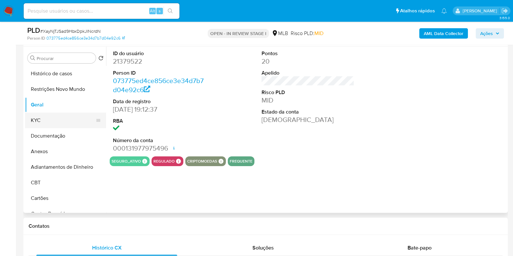
click at [53, 115] on button "KYC" at bounding box center [63, 121] width 76 height 16
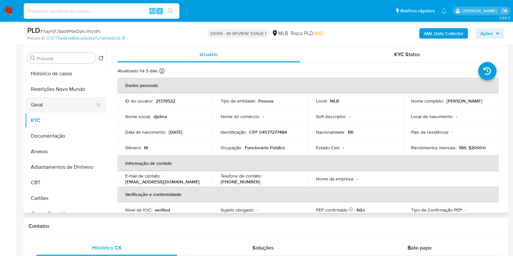
click at [39, 105] on button "Geral" at bounding box center [63, 105] width 76 height 16
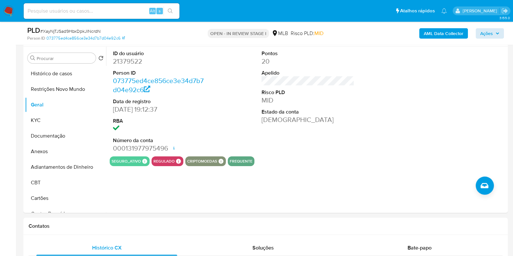
click at [485, 27] on div "AML Data Collector Ações" at bounding box center [425, 33] width 157 height 15
click at [484, 31] on span "Ações" at bounding box center [486, 33] width 13 height 10
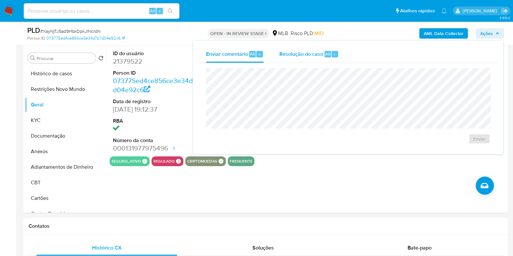
click at [307, 57] on span "Resolução do caso" at bounding box center [301, 53] width 44 height 7
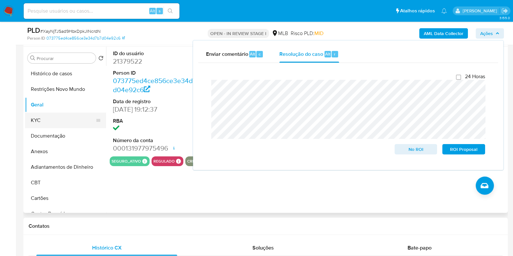
click at [45, 118] on button "KYC" at bounding box center [63, 121] width 76 height 16
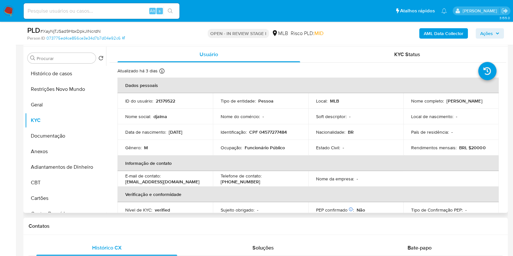
drag, startPoint x: 466, startPoint y: 103, endPoint x: 408, endPoint y: 106, distance: 57.5
click at [408, 106] on td "Nome completo : Djalma de Mello Paiva Neto" at bounding box center [450, 101] width 95 height 16
copy p "[PERSON_NAME] [PERSON_NAME] [PERSON_NAME]"
click at [271, 134] on p "CPF 04577277484" at bounding box center [268, 132] width 38 height 6
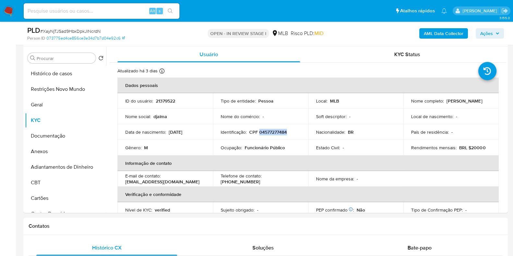
copy p "04577277484"
click at [67, 86] on button "Restrições Novo Mundo" at bounding box center [63, 89] width 76 height 16
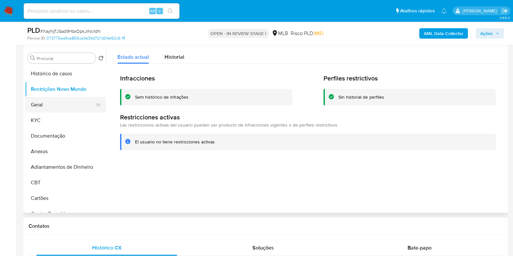
click at [56, 108] on button "Geral" at bounding box center [63, 105] width 76 height 16
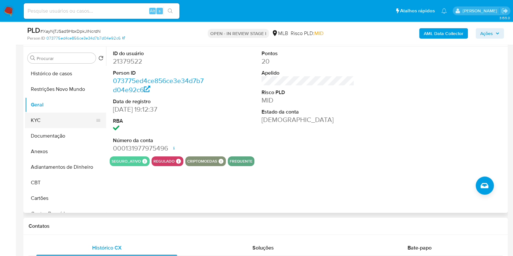
click at [50, 118] on button "KYC" at bounding box center [63, 121] width 76 height 16
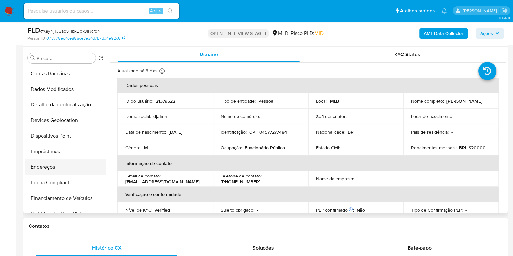
scroll to position [162, 0]
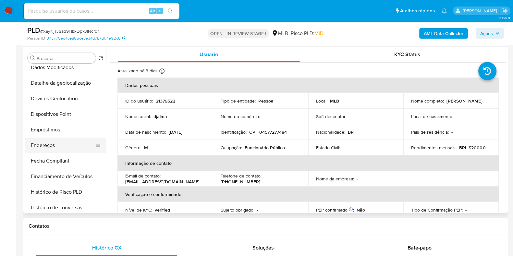
click at [64, 145] on button "Endereços" at bounding box center [63, 146] width 76 height 16
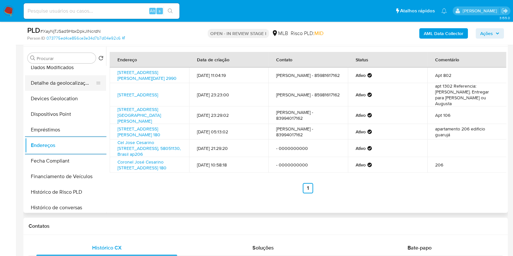
click at [70, 81] on button "Detalhe da geolocalização" at bounding box center [63, 83] width 76 height 16
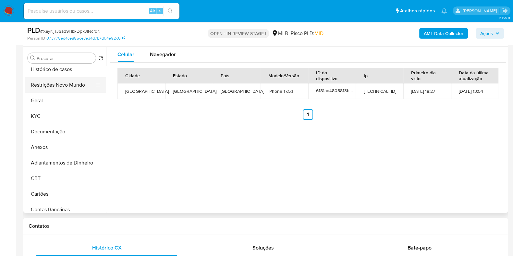
scroll to position [0, 0]
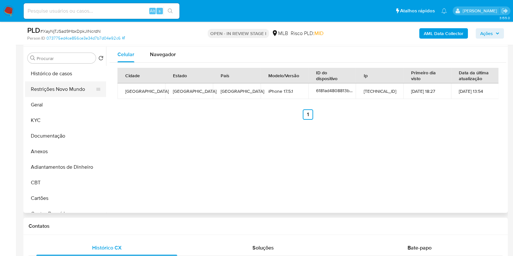
click at [65, 92] on button "Restrições Novo Mundo" at bounding box center [63, 89] width 76 height 16
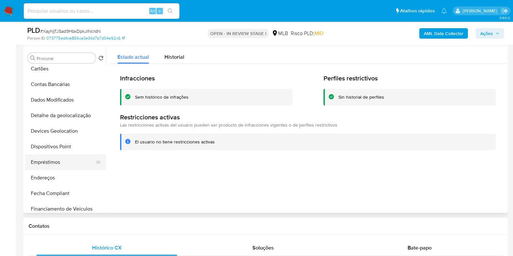
scroll to position [162, 0]
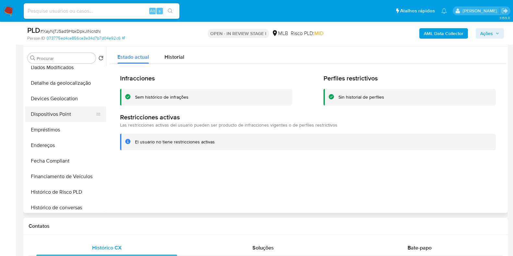
click at [75, 119] on button "Dispositivos Point" at bounding box center [63, 114] width 76 height 16
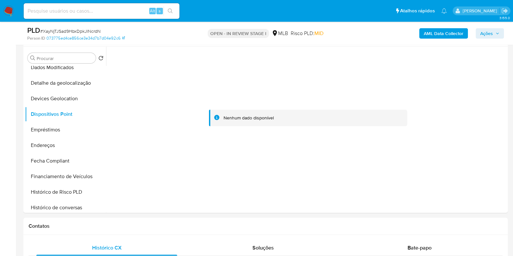
click at [439, 26] on div "AML Data Collector Ações" at bounding box center [425, 33] width 157 height 15
click at [436, 33] on b "AML Data Collector" at bounding box center [444, 33] width 40 height 10
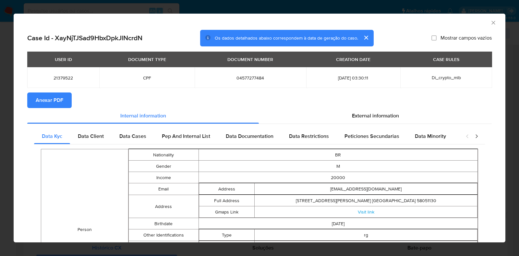
click at [55, 98] on span "Anexar PDF" at bounding box center [50, 100] width 28 height 14
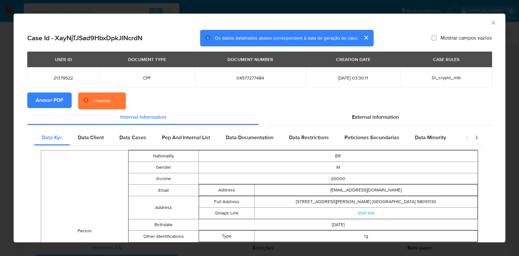
click at [1, 116] on div "AML Data Collector Case Id - XayNjTJSad9HbxDpkJlNcrdN Os dados detalhados abaix…" at bounding box center [259, 128] width 519 height 256
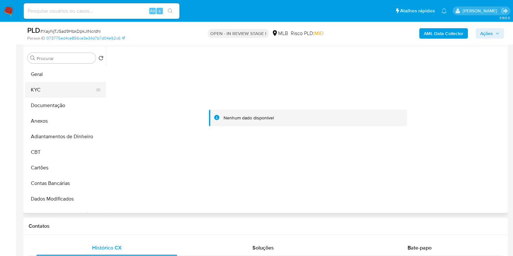
scroll to position [0, 0]
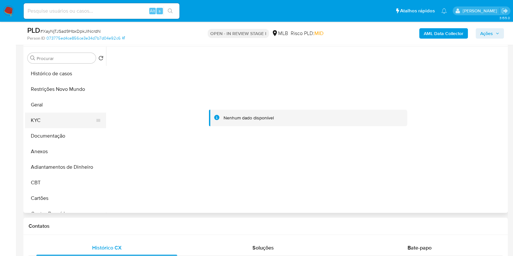
click at [53, 116] on button "KYC" at bounding box center [63, 121] width 76 height 16
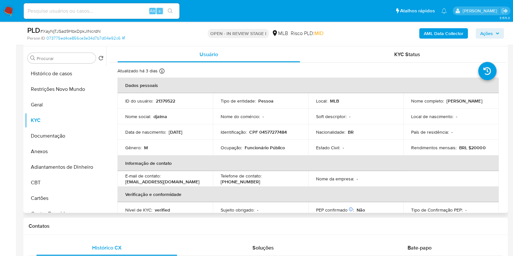
drag, startPoint x: 471, startPoint y: 104, endPoint x: 406, endPoint y: 106, distance: 65.2
click at [406, 106] on td "Nome completo : Djalma de Mello Paiva Neto" at bounding box center [450, 101] width 95 height 16
copy p "Djalma de Mello Paiva Neto"
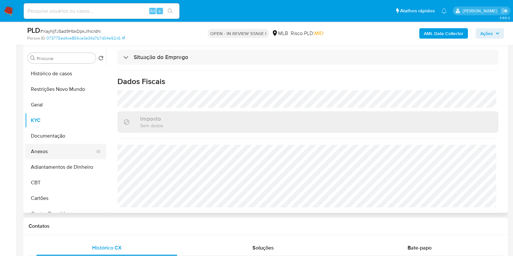
click at [54, 153] on button "Anexos" at bounding box center [63, 152] width 76 height 16
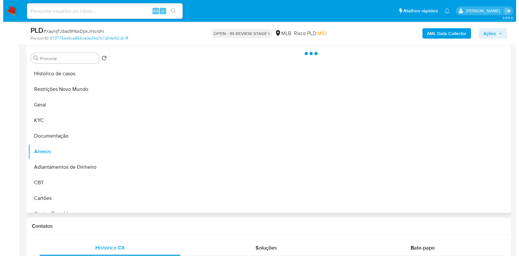
scroll to position [0, 0]
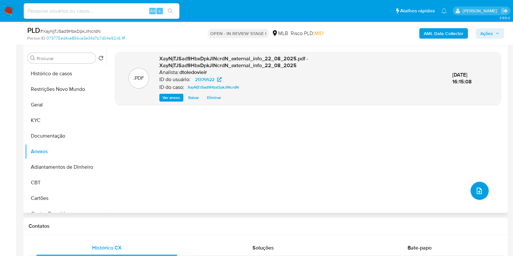
click at [479, 194] on span "upload-file" at bounding box center [479, 191] width 8 height 8
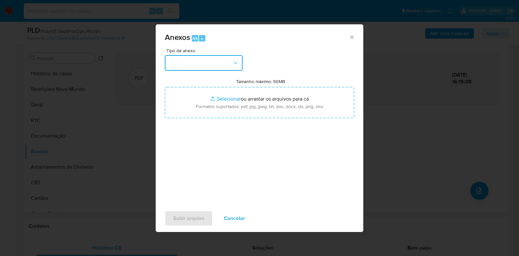
click at [218, 64] on button "button" at bounding box center [204, 63] width 78 height 16
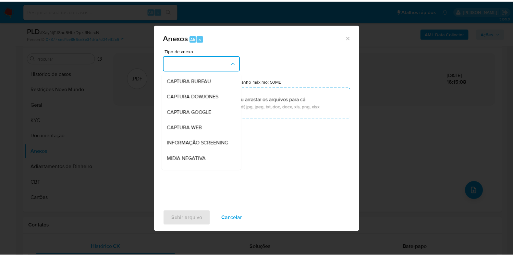
scroll to position [100, 0]
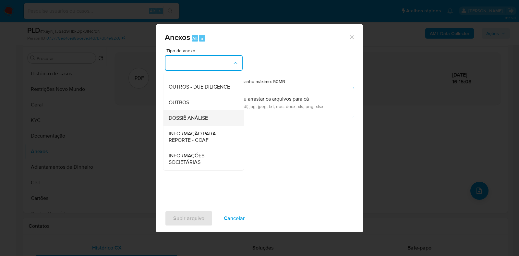
click at [200, 118] on span "DOSSIÊ ANÁLISE" at bounding box center [188, 118] width 39 height 6
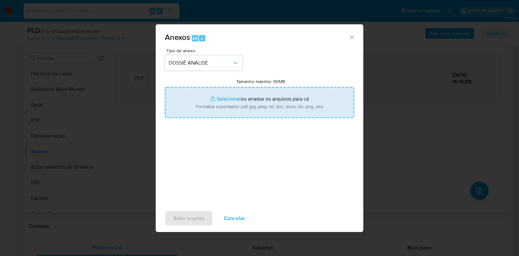
type input "C:\fakepath\CPF 04577277484 - DJALMA DE MELLO PAIVA NETO.pdf"
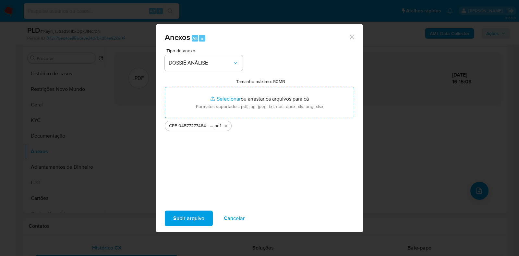
click at [186, 218] on span "Subir arquivo" at bounding box center [188, 218] width 31 height 14
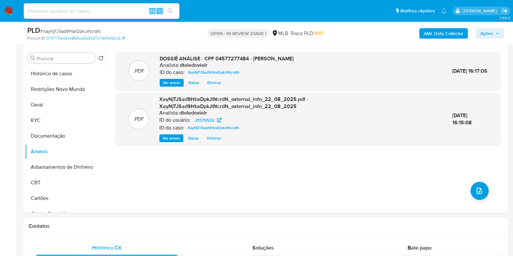
click at [487, 33] on span "Ações" at bounding box center [486, 33] width 13 height 10
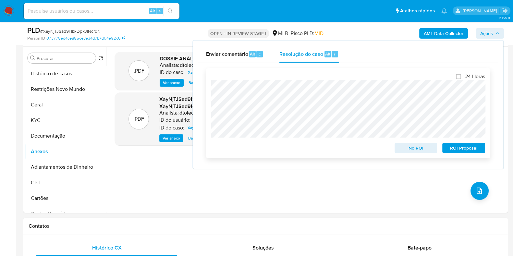
click at [408, 148] on span "No ROI" at bounding box center [416, 147] width 34 height 9
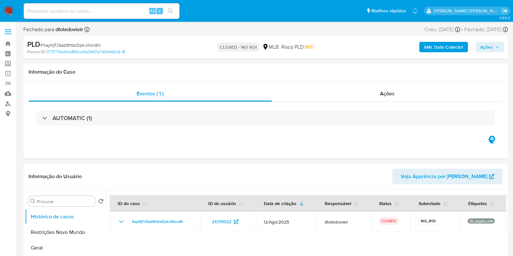
select select "10"
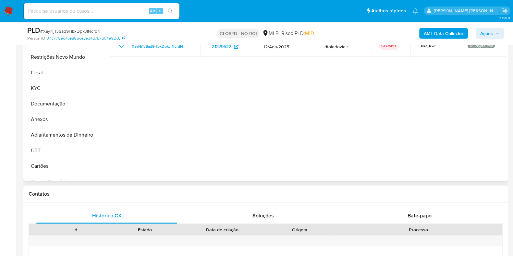
scroll to position [162, 0]
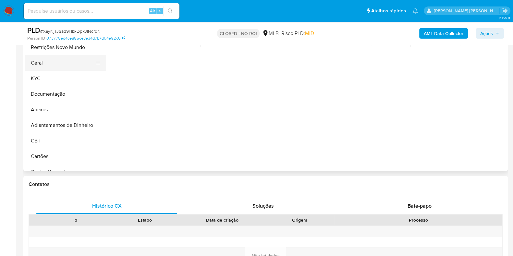
click at [53, 59] on button "Geral" at bounding box center [63, 63] width 76 height 16
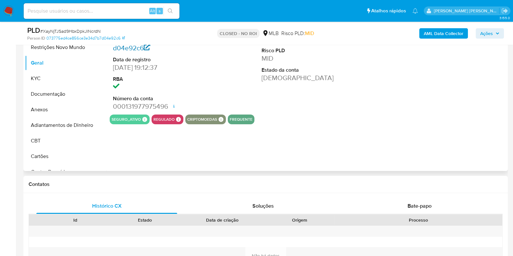
scroll to position [122, 0]
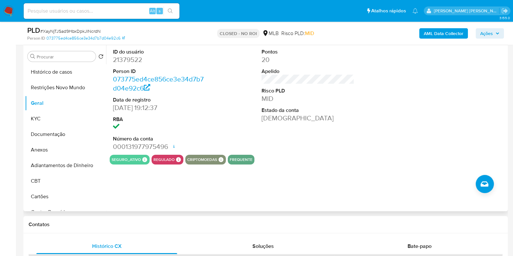
click at [135, 60] on dd "21379522" at bounding box center [159, 59] width 93 height 9
copy dd "21379522"
click at [120, 8] on input at bounding box center [102, 11] width 156 height 8
paste input "262533278"
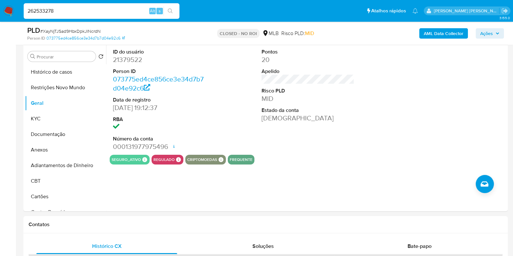
type input "262533278"
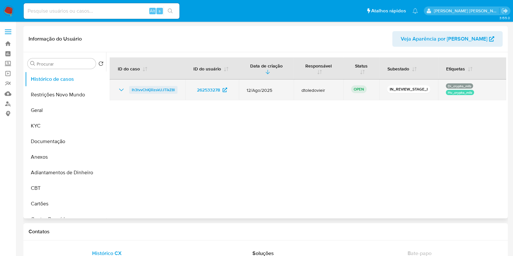
select select "10"
click at [153, 89] on span "Ih3tvvChKjIilzskUJTikZ8l" at bounding box center [153, 90] width 43 height 8
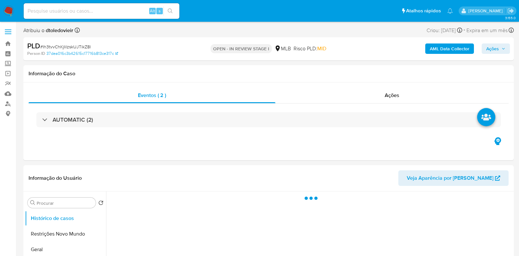
select select "10"
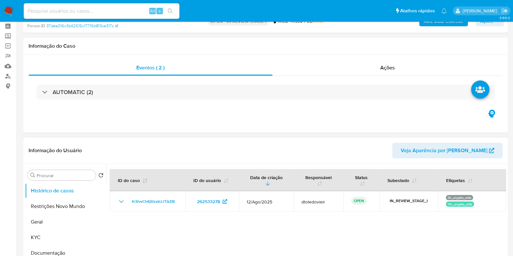
scroll to position [40, 0]
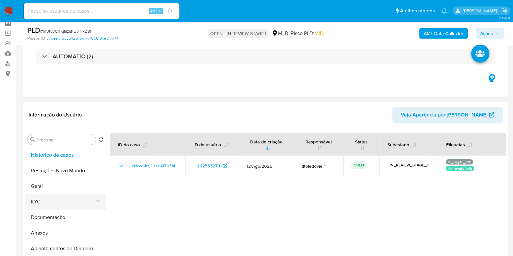
click at [41, 201] on button "KYC" at bounding box center [63, 202] width 76 height 16
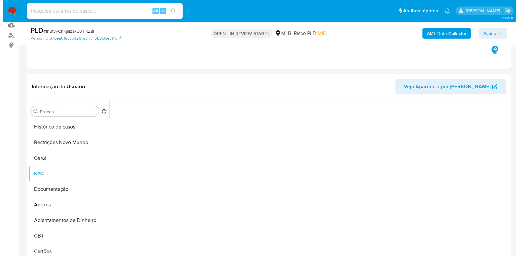
scroll to position [81, 0]
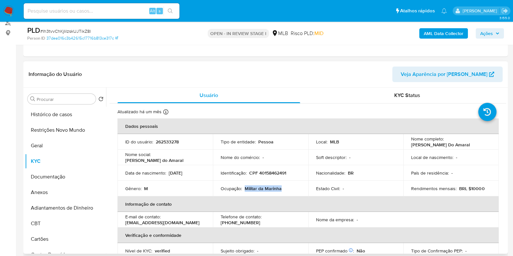
drag, startPoint x: 287, startPoint y: 187, endPoint x: 244, endPoint y: 191, distance: 43.6
click at [244, 191] on div "Ocupação : Militar da Marinha" at bounding box center [261, 189] width 80 height 6
copy p "Militar da Marinha"
click at [45, 167] on button "KYC" at bounding box center [63, 161] width 76 height 16
click at [46, 175] on button "Documentação" at bounding box center [63, 177] width 76 height 16
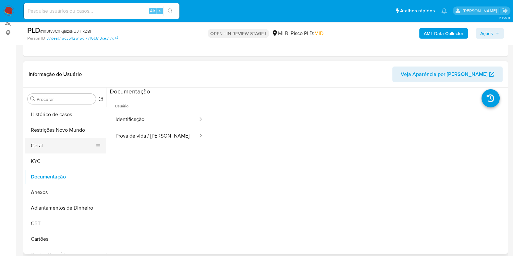
click at [68, 152] on button "Geral" at bounding box center [63, 146] width 76 height 16
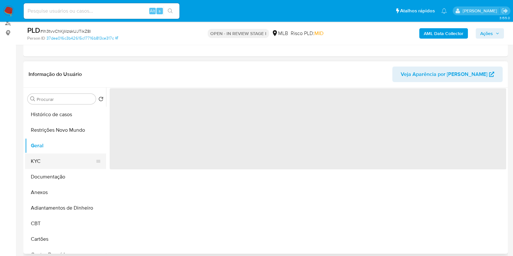
click at [65, 156] on button "KYC" at bounding box center [63, 161] width 76 height 16
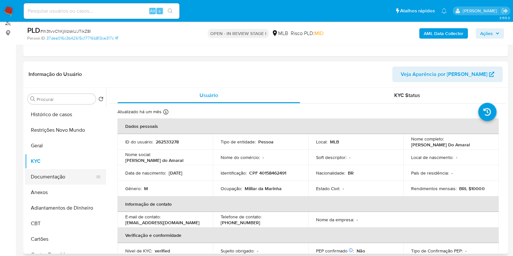
click at [67, 178] on button "Documentação" at bounding box center [63, 177] width 76 height 16
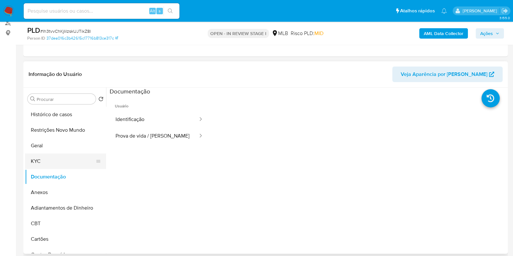
click at [64, 163] on button "KYC" at bounding box center [63, 161] width 76 height 16
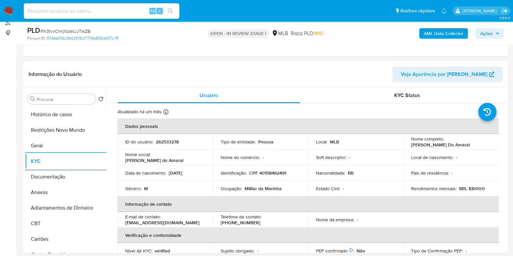
click at [447, 31] on b "AML Data Collector" at bounding box center [444, 33] width 40 height 10
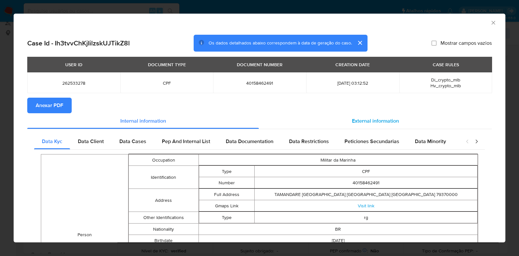
click at [365, 116] on div "External information" at bounding box center [375, 121] width 233 height 16
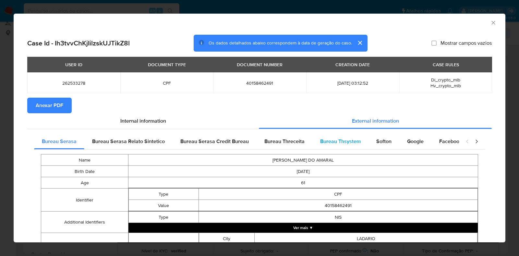
click at [350, 143] on span "Bureau Thsystem" at bounding box center [340, 141] width 41 height 7
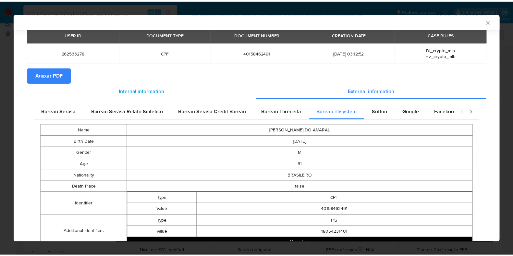
scroll to position [0, 0]
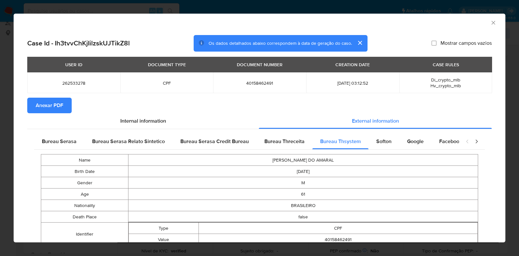
click at [262, 79] on td "40158462491" at bounding box center [259, 82] width 93 height 21
copy span "40158462491"
click at [5, 142] on div "AML Data Collector Case Id - Ih3tvvChKjIilzskUJTikZ8l Os dados detalhados abaix…" at bounding box center [259, 128] width 519 height 256
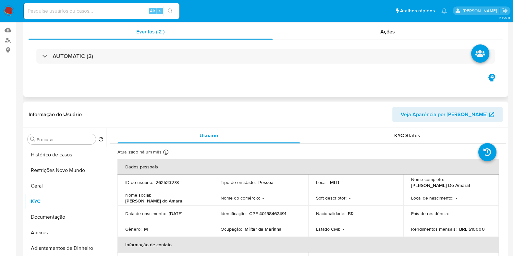
scroll to position [122, 0]
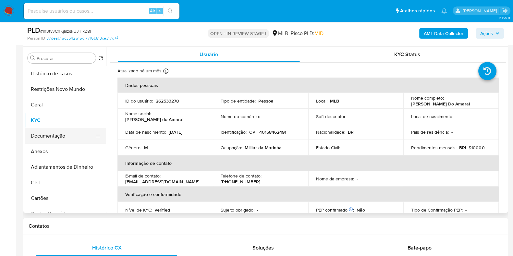
click at [79, 135] on button "Documentação" at bounding box center [63, 136] width 76 height 16
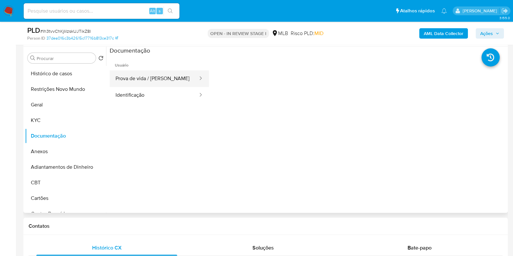
click at [166, 76] on button "Prova de vida / [PERSON_NAME]" at bounding box center [154, 78] width 89 height 17
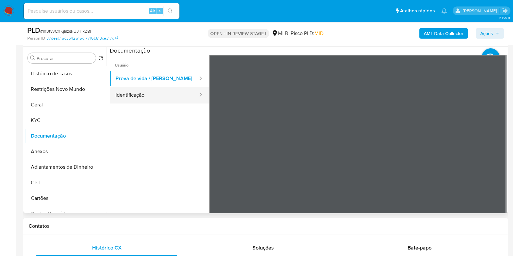
click at [130, 98] on button "Identificação" at bounding box center [154, 95] width 89 height 17
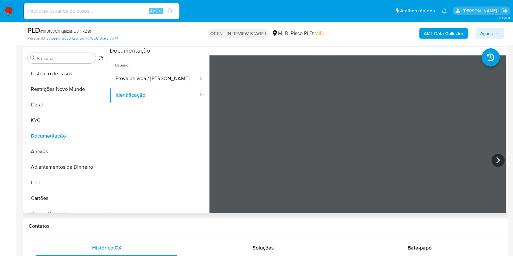
click at [438, 50] on section at bounding box center [308, 155] width 396 height 216
click at [42, 123] on button "KYC" at bounding box center [63, 121] width 76 height 16
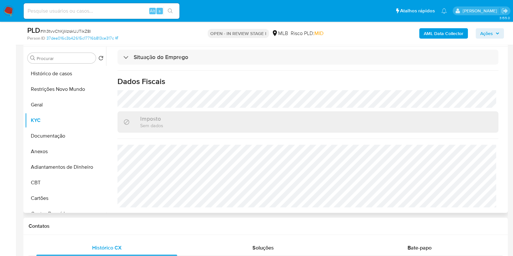
scroll to position [0, 0]
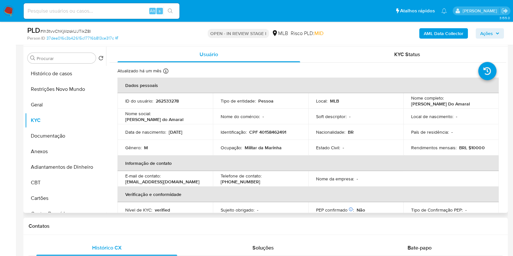
drag, startPoint x: 483, startPoint y: 103, endPoint x: 404, endPoint y: 107, distance: 79.6
click at [404, 107] on td "Nome completo : [PERSON_NAME] Do Amaral" at bounding box center [450, 101] width 95 height 16
copy p "[PERSON_NAME] Do Amaral"
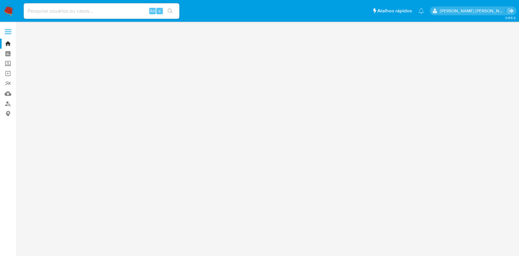
click at [81, 14] on input at bounding box center [102, 11] width 156 height 8
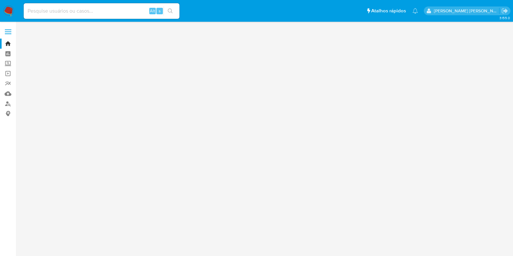
click at [83, 13] on input at bounding box center [102, 11] width 156 height 8
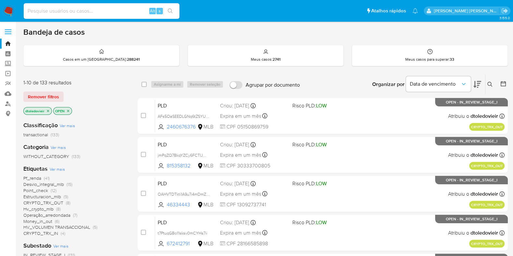
paste input "461004184"
type input "461004184"
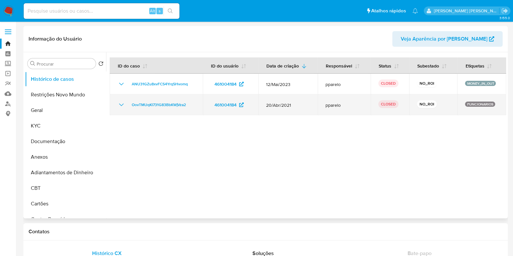
select select "10"
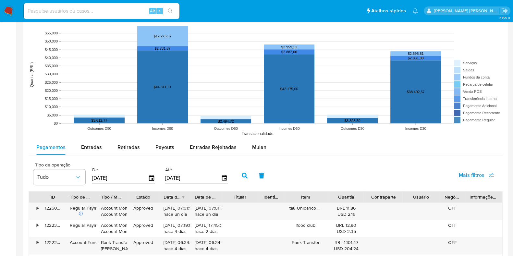
scroll to position [487, 0]
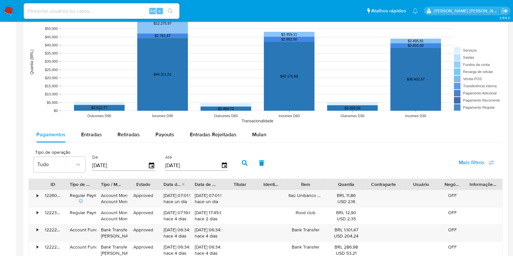
click at [493, 162] on icon "button" at bounding box center [491, 163] width 6 height 6
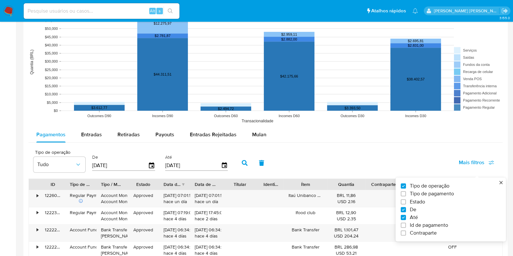
click at [425, 223] on span "Id de pagamento" at bounding box center [429, 225] width 38 height 6
click at [406, 223] on input "Id de pagamento" at bounding box center [403, 225] width 5 height 5
checkbox input "true"
drag, startPoint x: 255, startPoint y: 162, endPoint x: 255, endPoint y: 166, distance: 3.6
click at [255, 162] on input "number" at bounding box center [268, 165] width 64 height 8
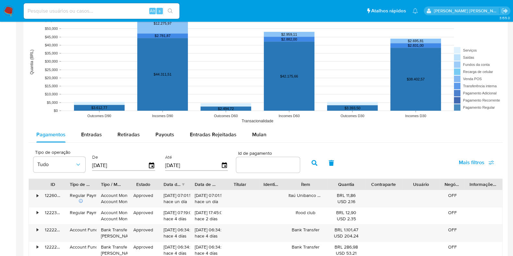
click at [255, 167] on input "number" at bounding box center [268, 165] width 64 height 8
paste input "18066145022"
type input "18066145022"
click at [311, 164] on icon "button" at bounding box center [314, 163] width 6 height 6
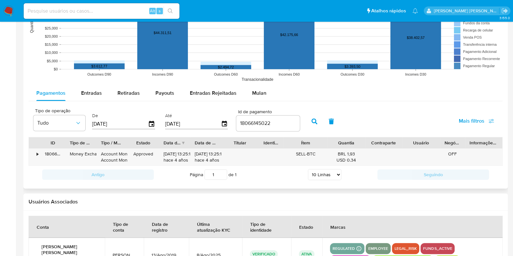
scroll to position [567, 0]
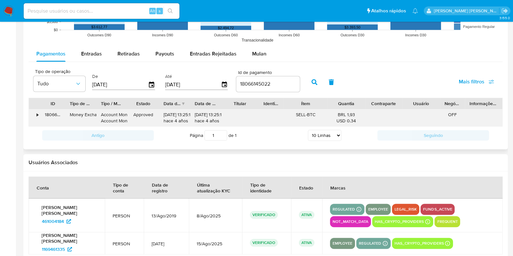
click at [35, 115] on div "•" at bounding box center [34, 117] width 11 height 17
